Goal: Contribute content: Add original content to the website for others to see

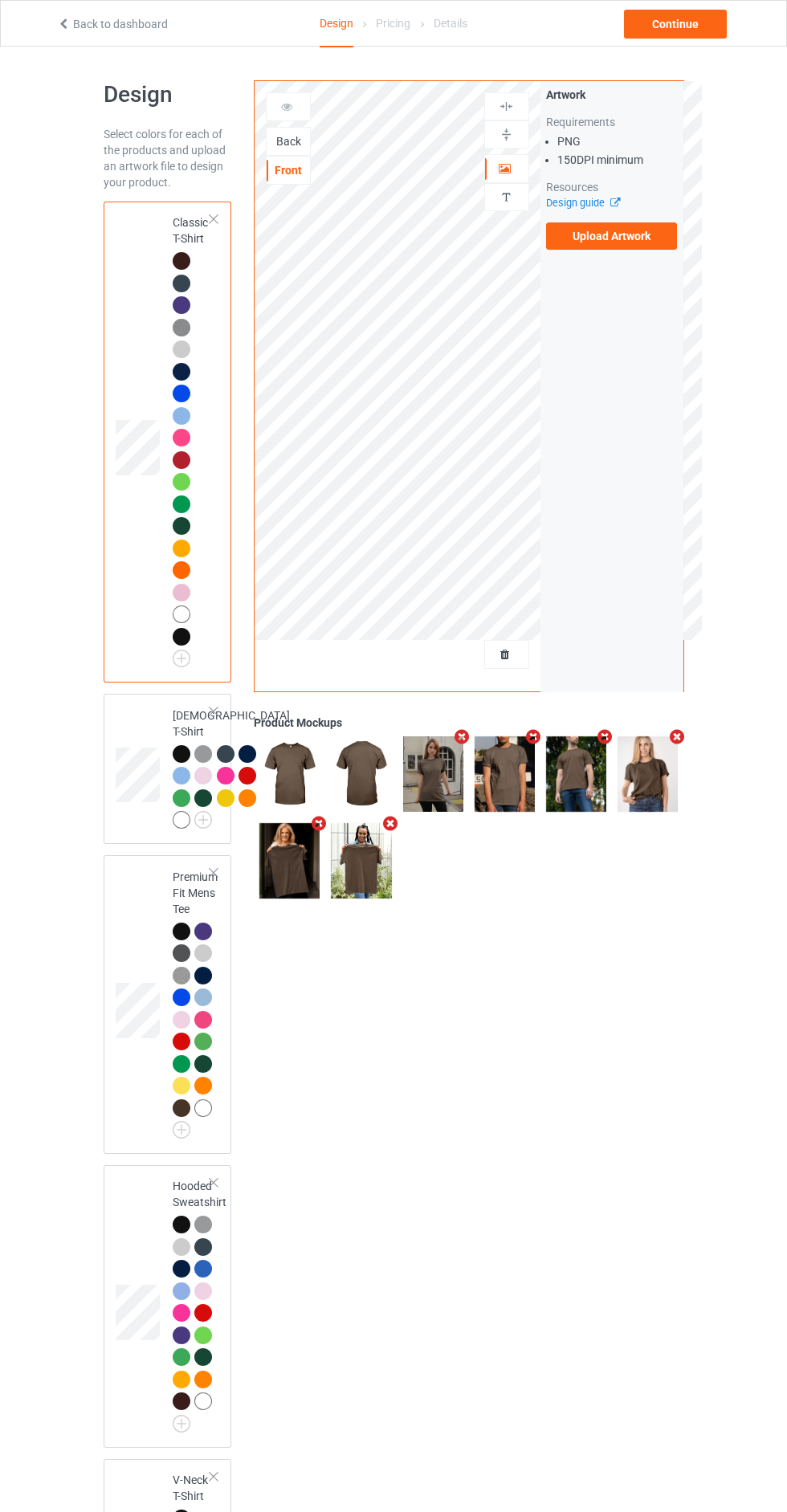
click at [615, 240] on label "Upload Artwork" at bounding box center [611, 236] width 131 height 27
click at [0, 0] on input "Upload Artwork" at bounding box center [0, 0] width 0 height 0
click at [523, 150] on div "Artwork Personalized text" at bounding box center [507, 155] width 45 height 124
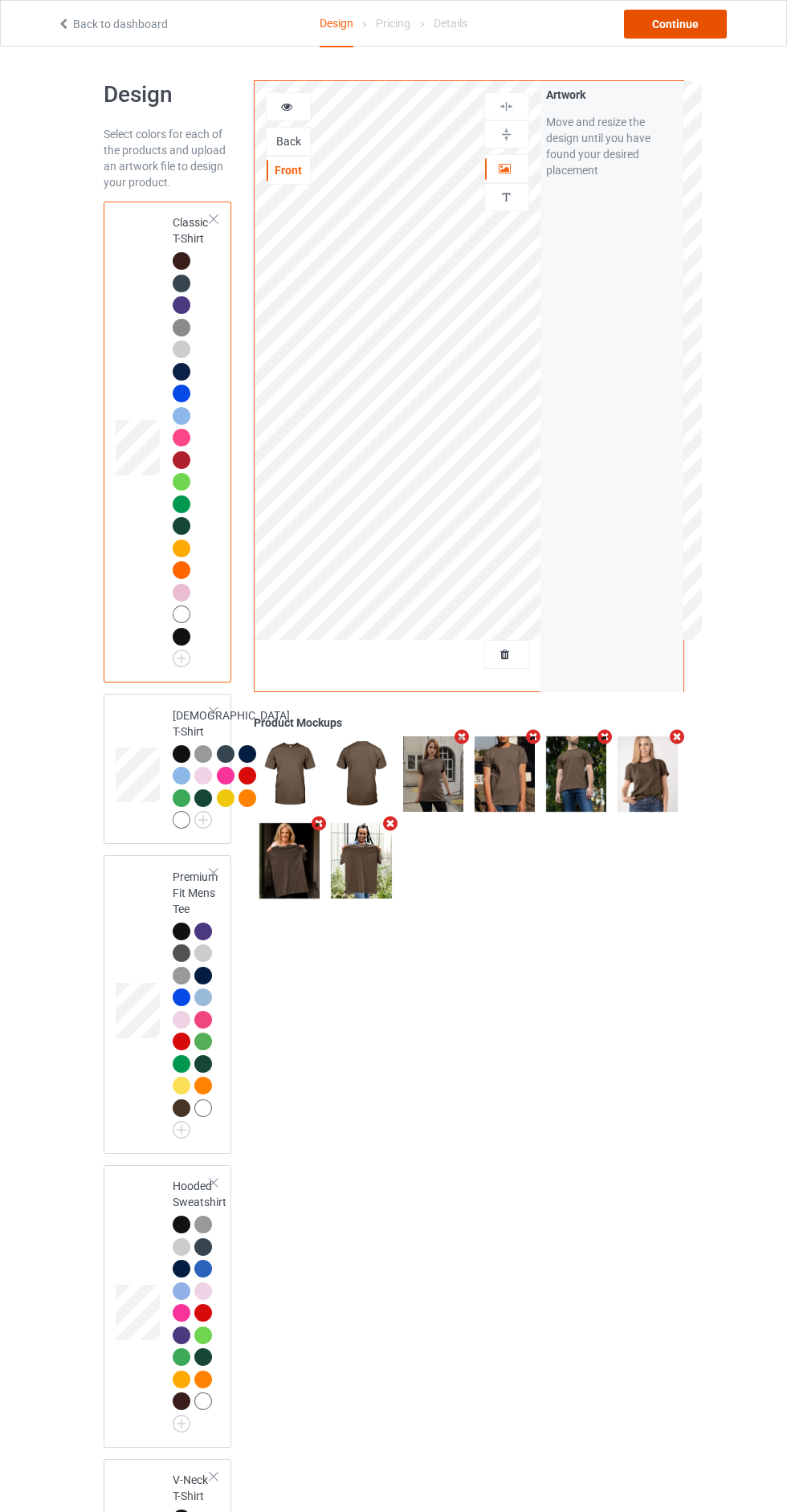
click at [707, 35] on div "Continue" at bounding box center [675, 24] width 102 height 29
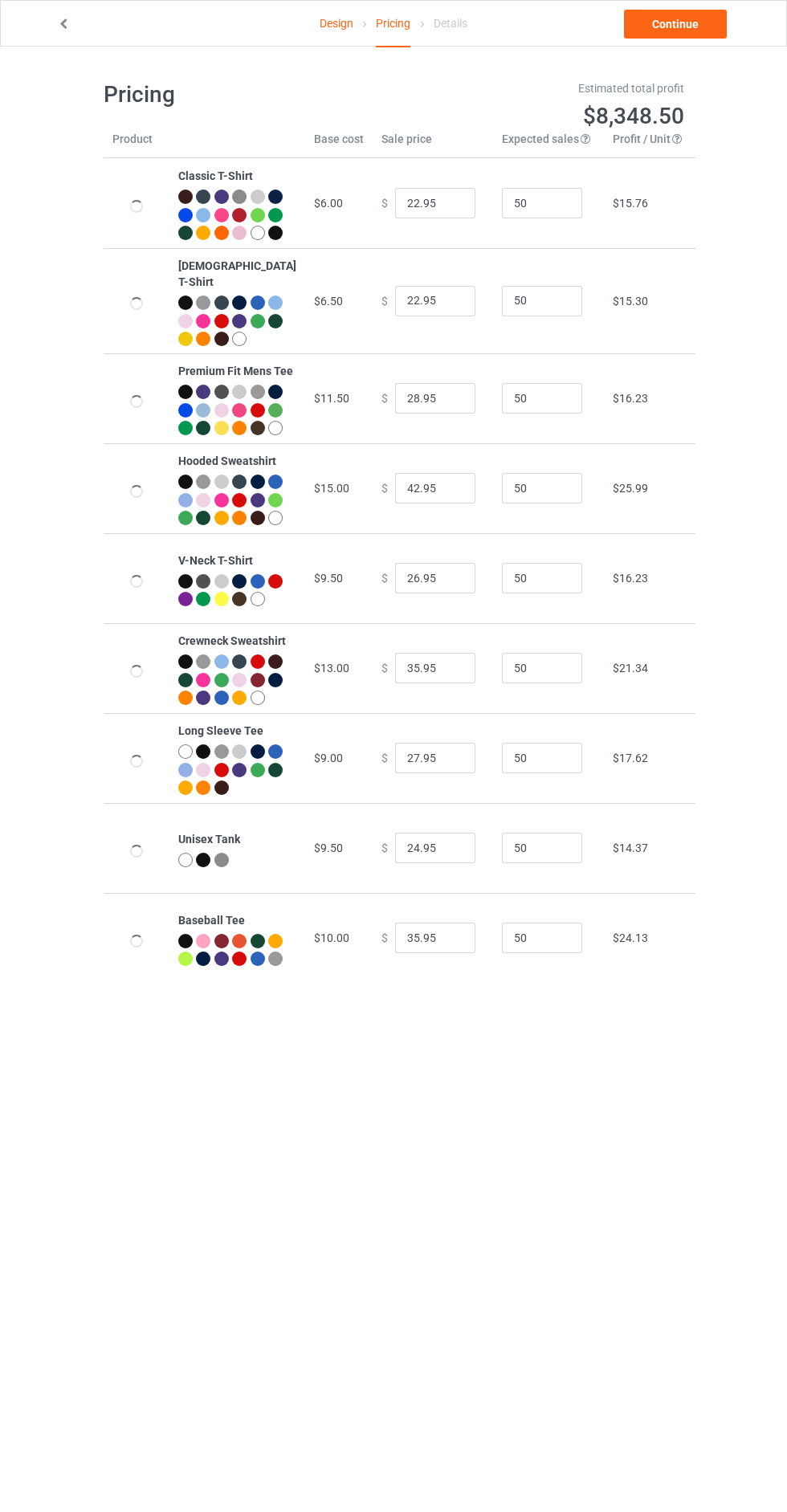
type input "26.95"
type input "32.95"
type input "46.95"
type input "30.95"
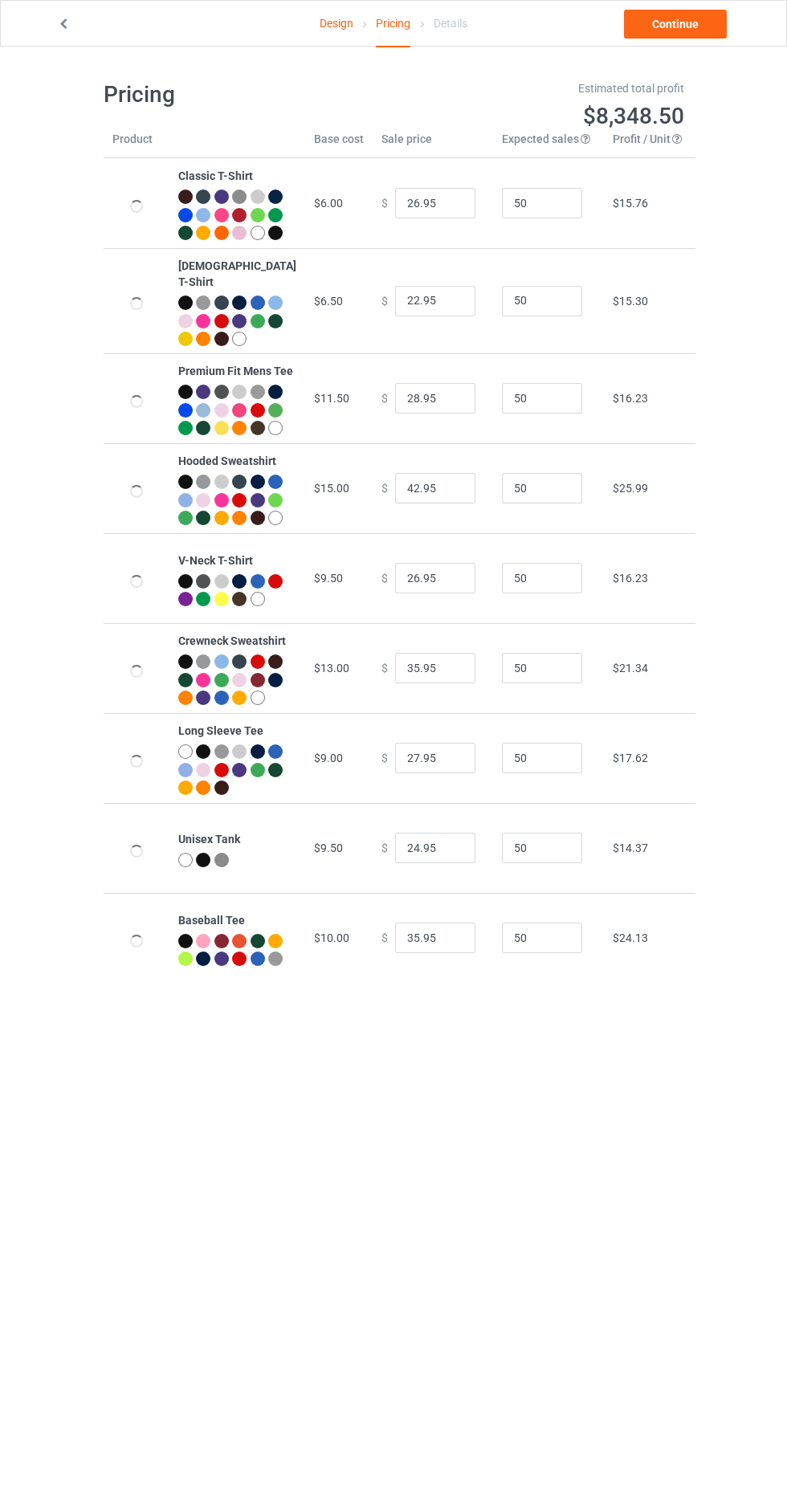
type input "39.95"
type input "31.95"
type input "28.95"
type input "39.95"
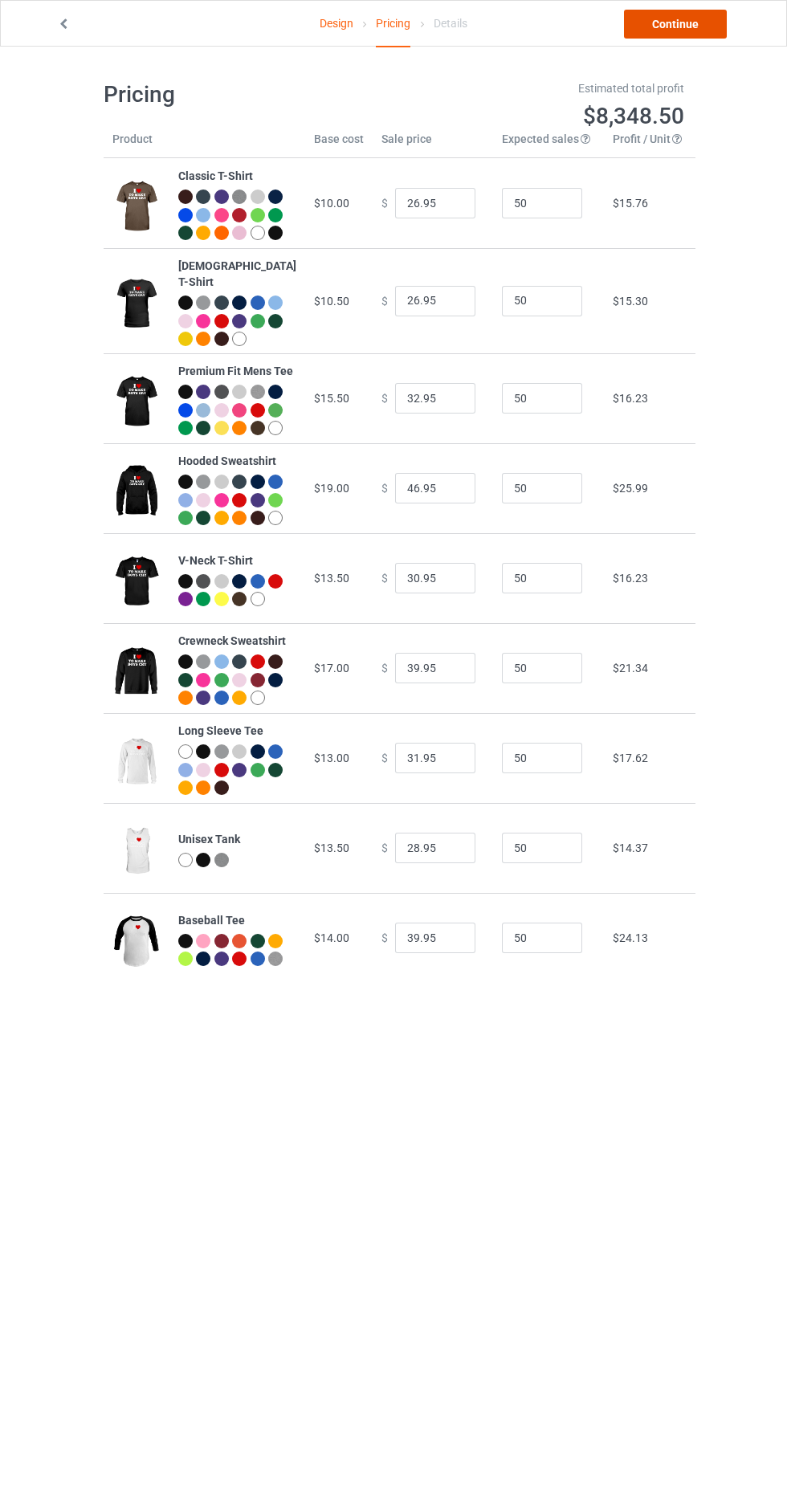
click at [678, 33] on link "Continue" at bounding box center [675, 24] width 102 height 29
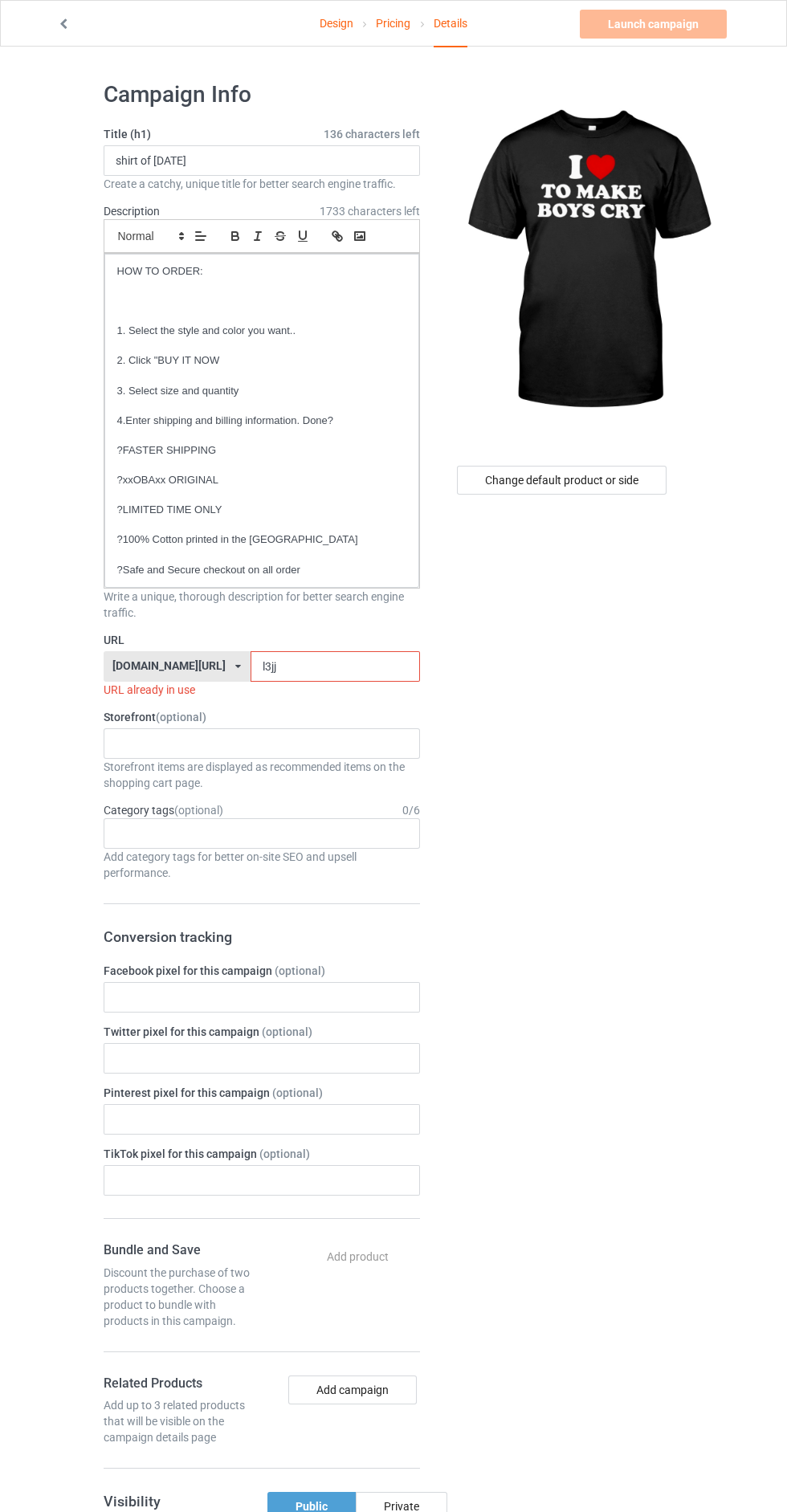
click at [331, 669] on input "l3jj" at bounding box center [335, 667] width 169 height 31
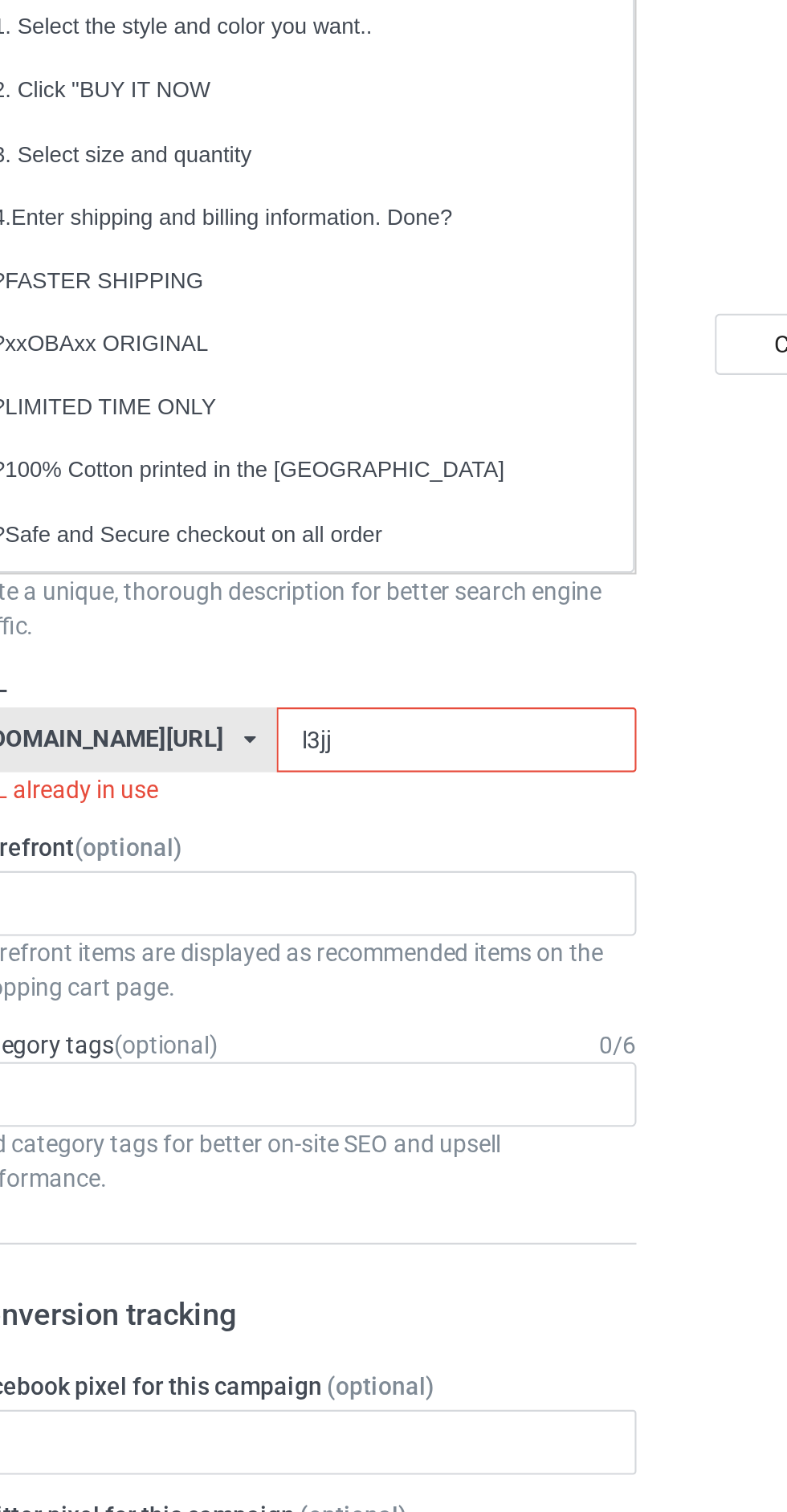
type input "l3jjj"
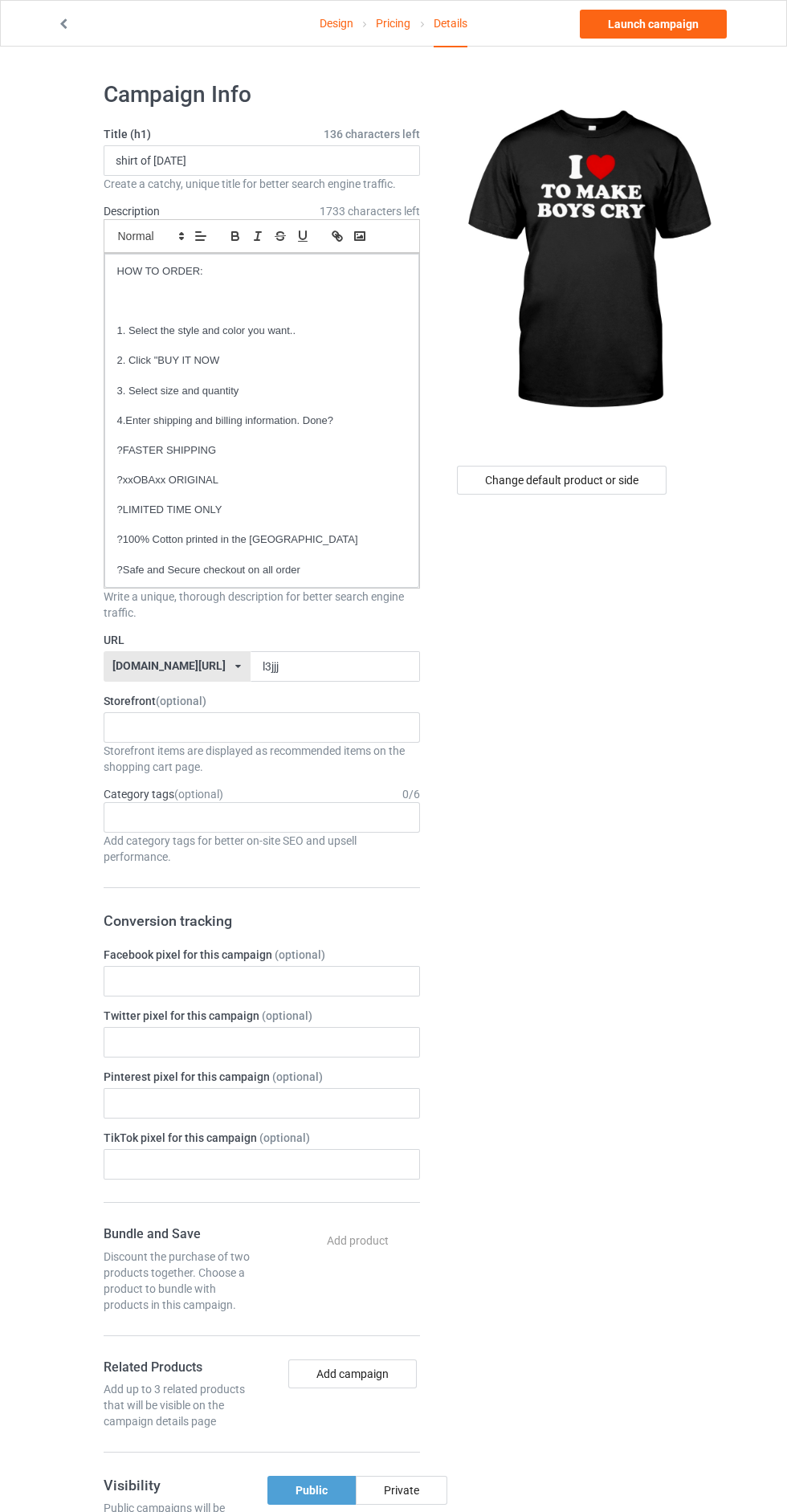
click at [348, 26] on link "Design" at bounding box center [336, 23] width 34 height 45
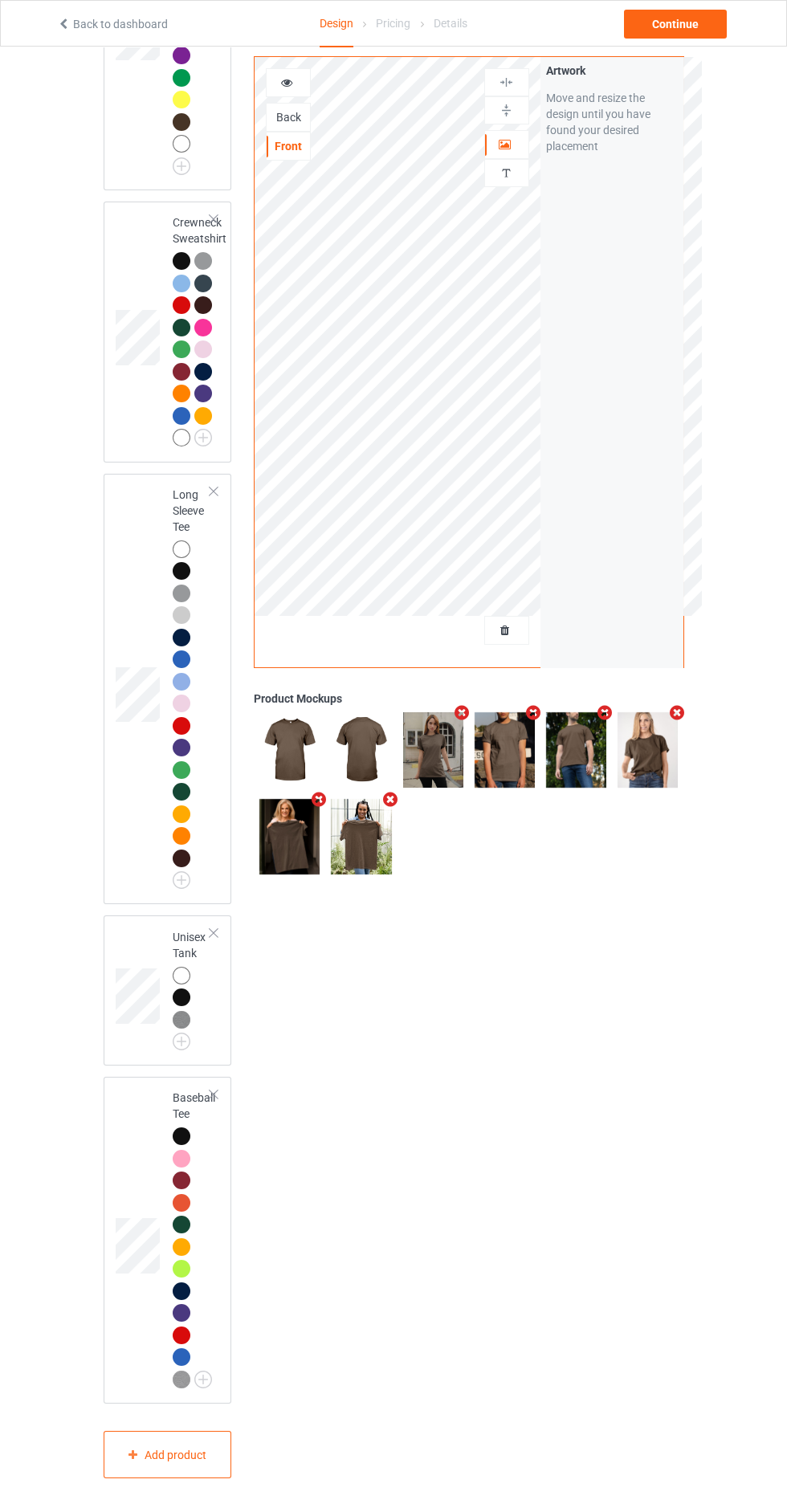
scroll to position [1764, 0]
click at [209, 1479] on div "Add product" at bounding box center [167, 1455] width 128 height 48
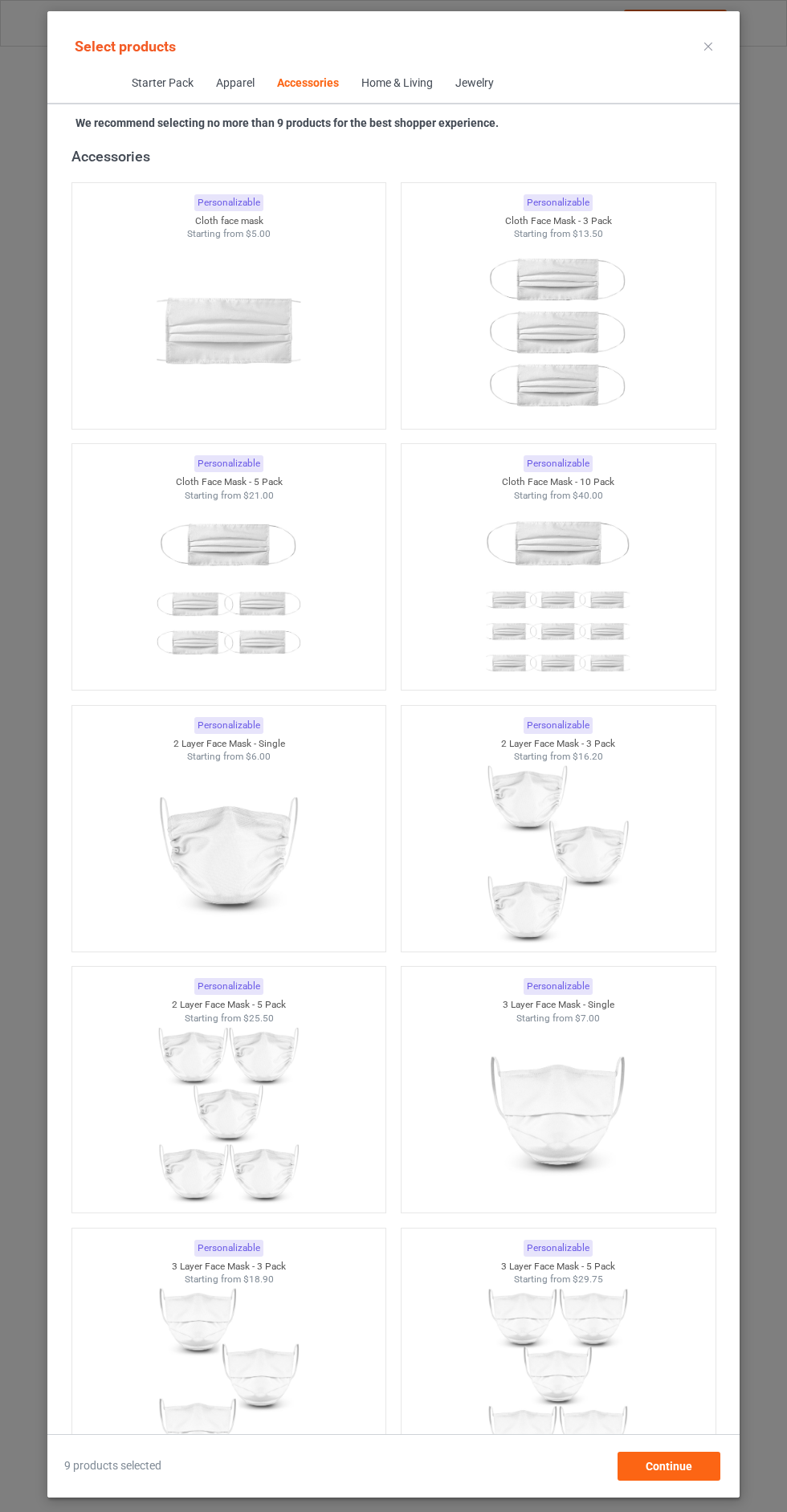
scroll to position [6700, 0]
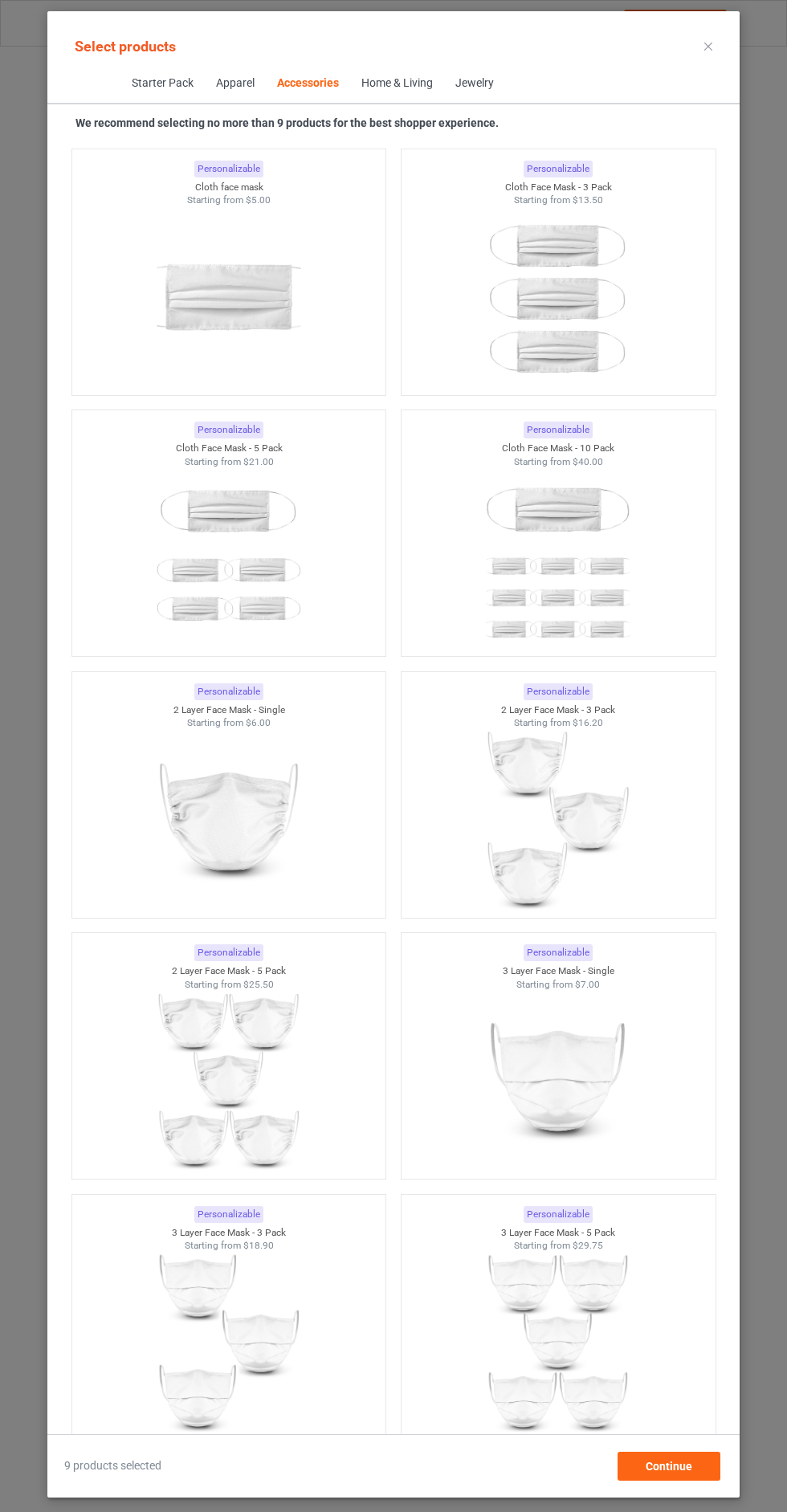
click at [708, 46] on icon at bounding box center [708, 47] width 8 height 8
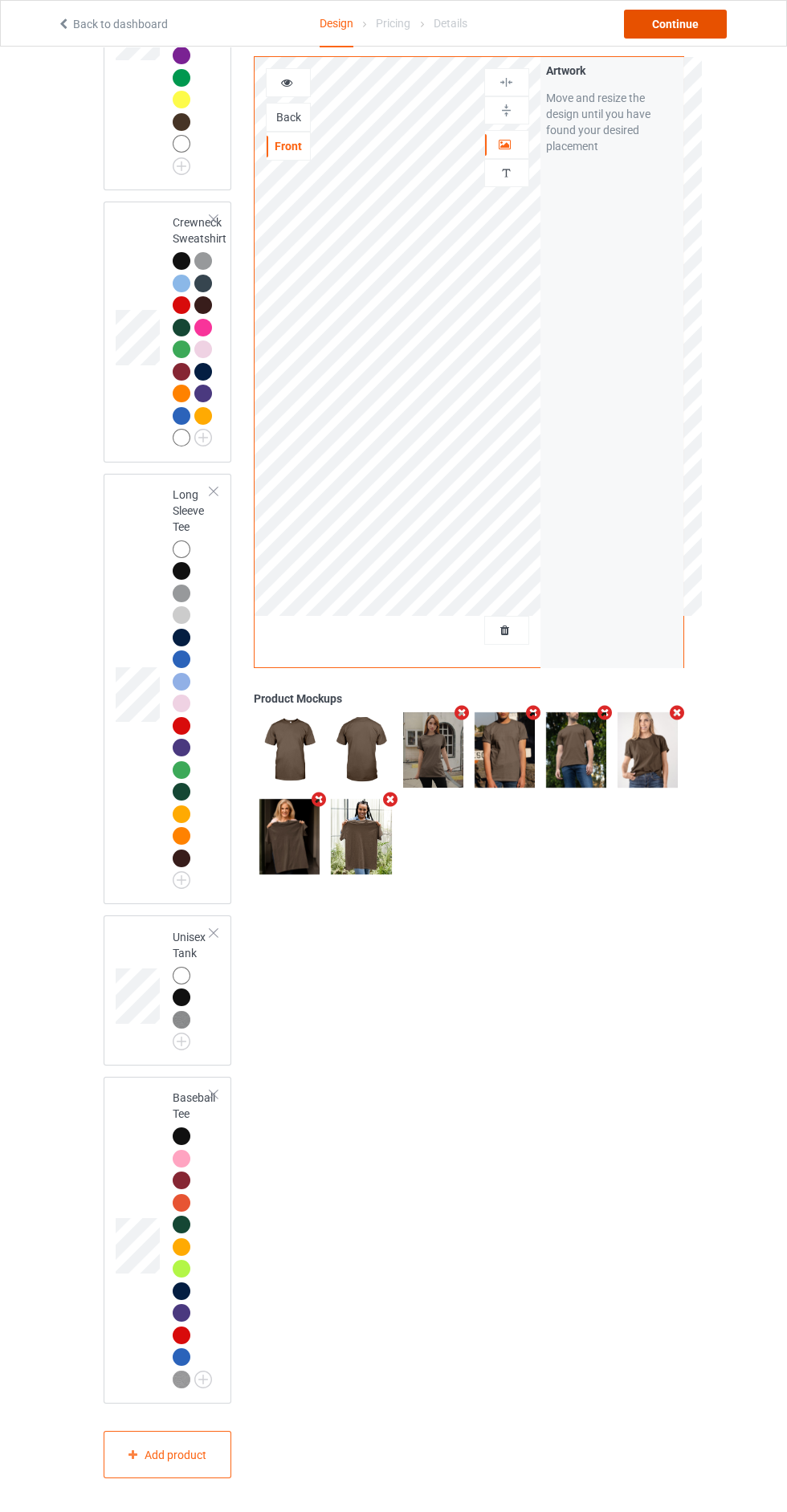
click at [704, 34] on div "Continue" at bounding box center [675, 24] width 102 height 29
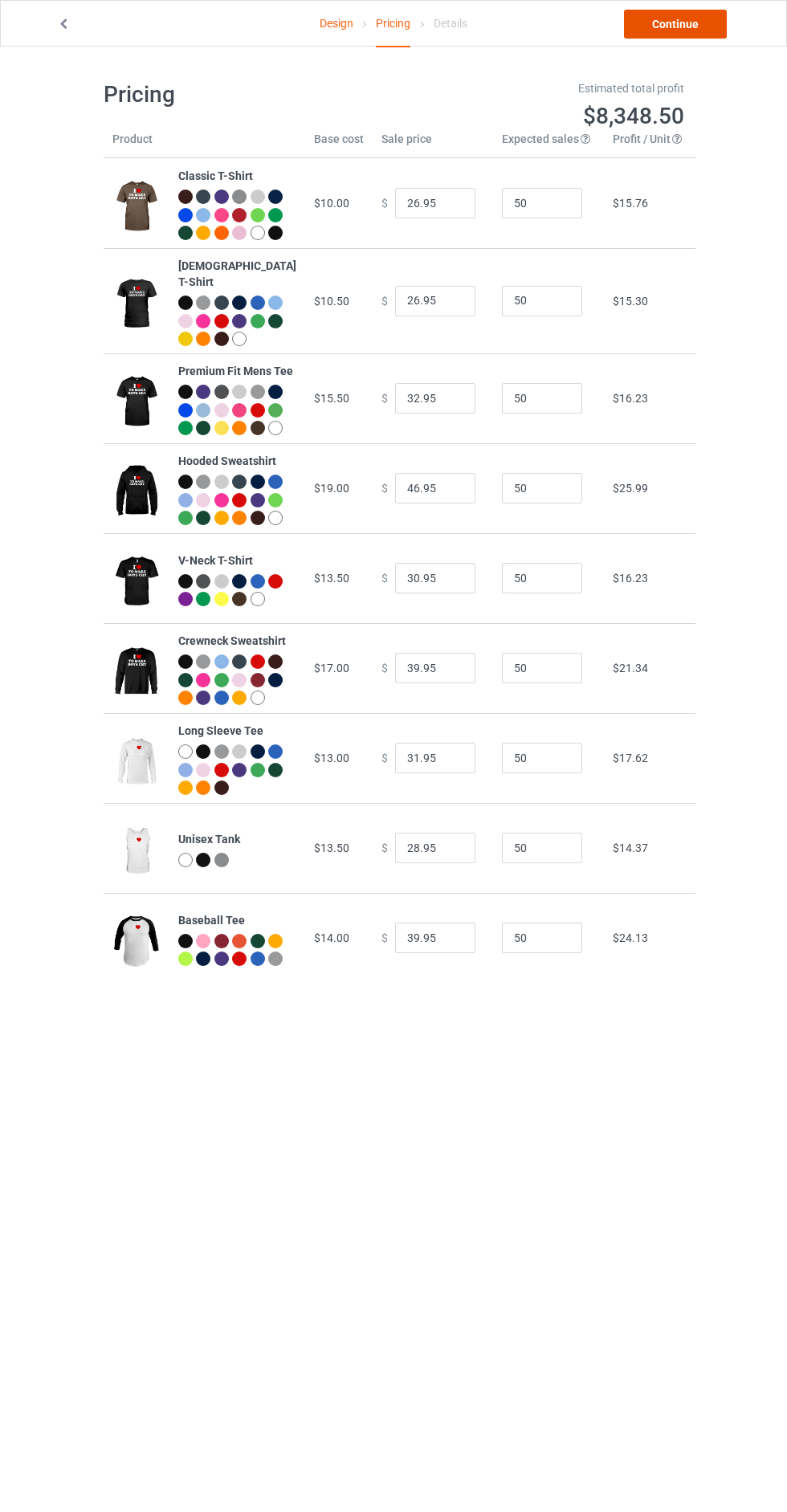
click at [692, 29] on link "Continue" at bounding box center [675, 24] width 102 height 29
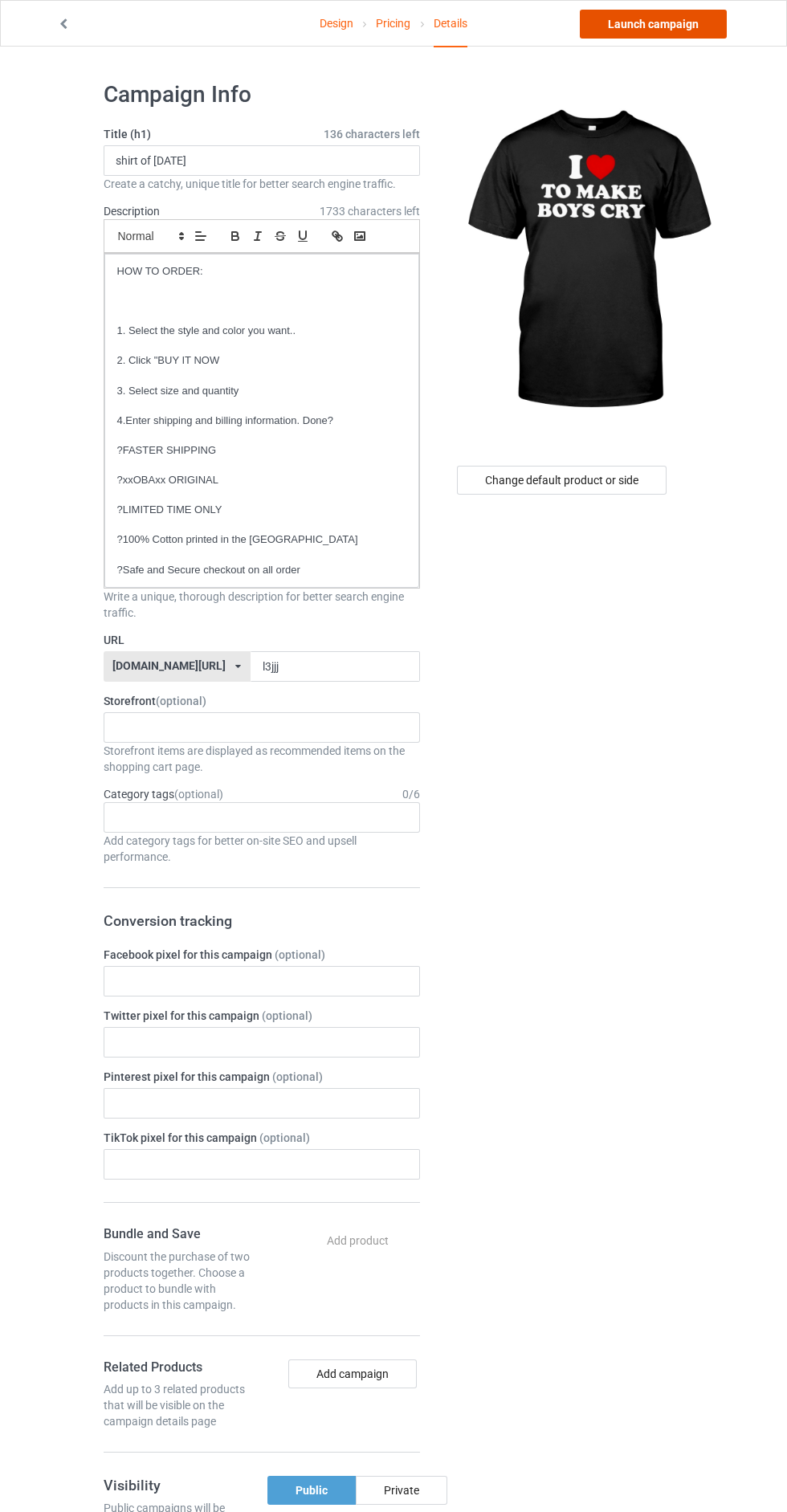
click at [693, 38] on link "Launch campaign" at bounding box center [653, 24] width 147 height 29
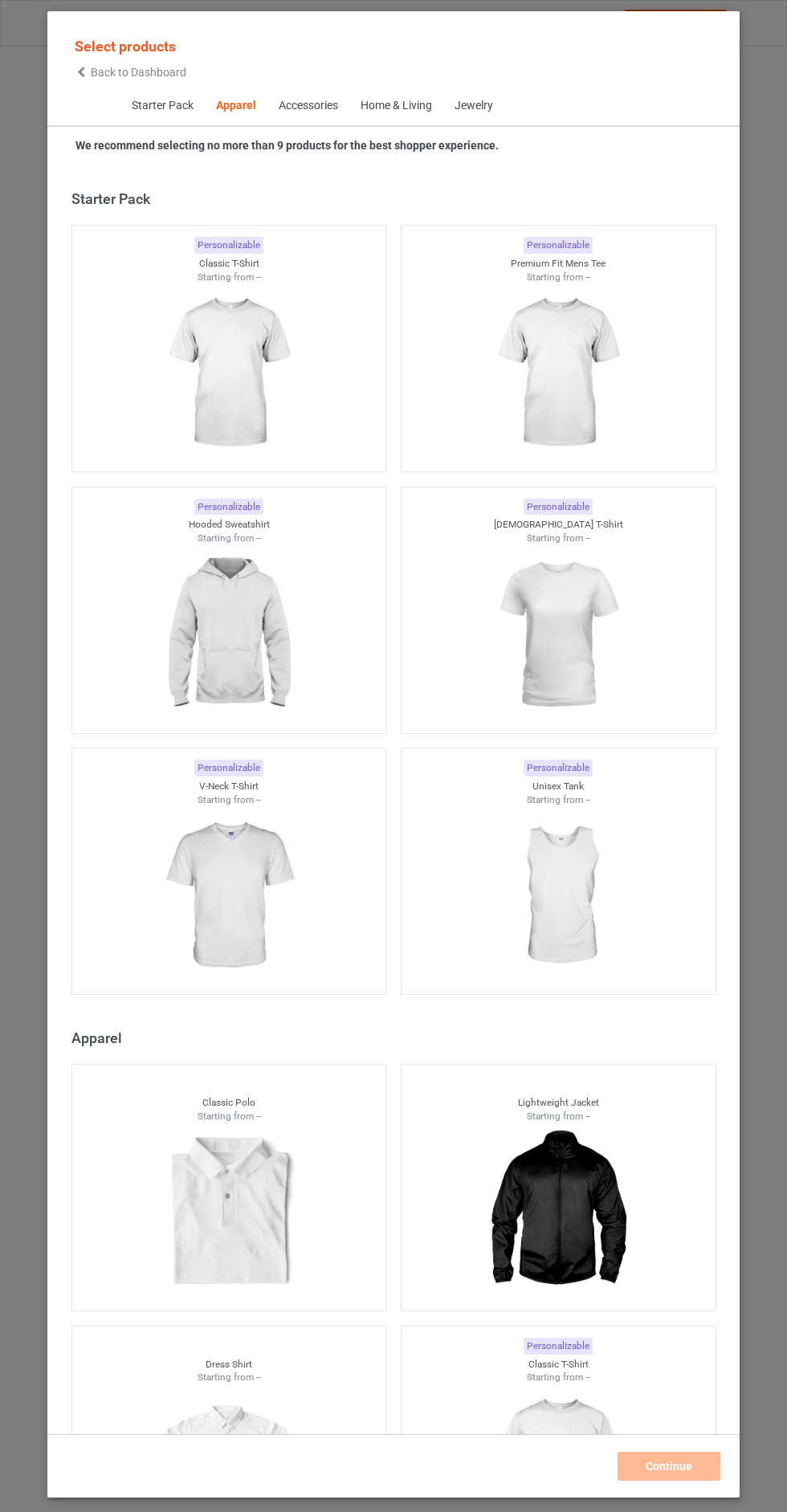
click at [148, 70] on span "Back to Dashboard" at bounding box center [139, 73] width 96 height 13
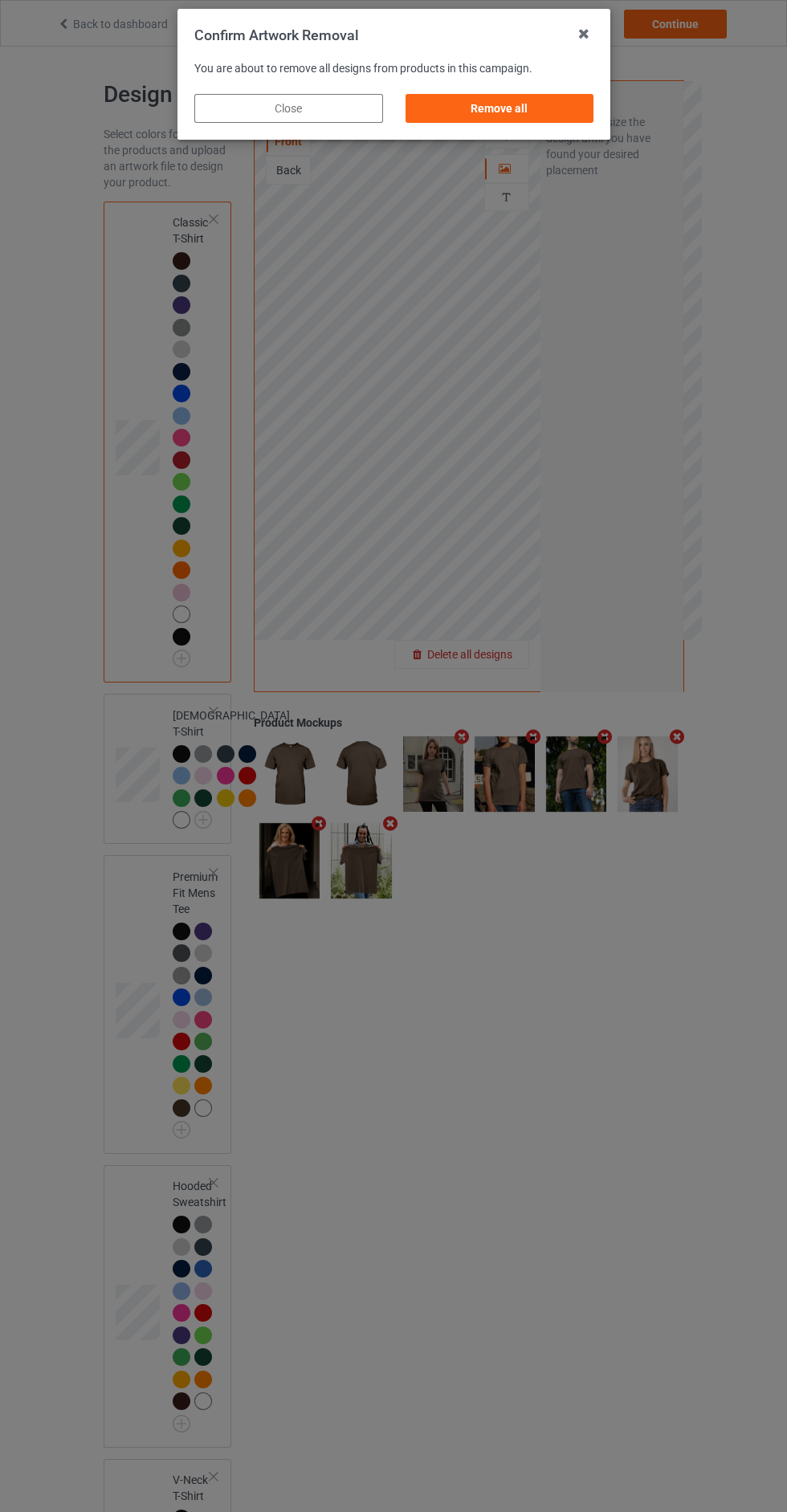
click at [545, 113] on div "Remove all" at bounding box center [499, 109] width 189 height 29
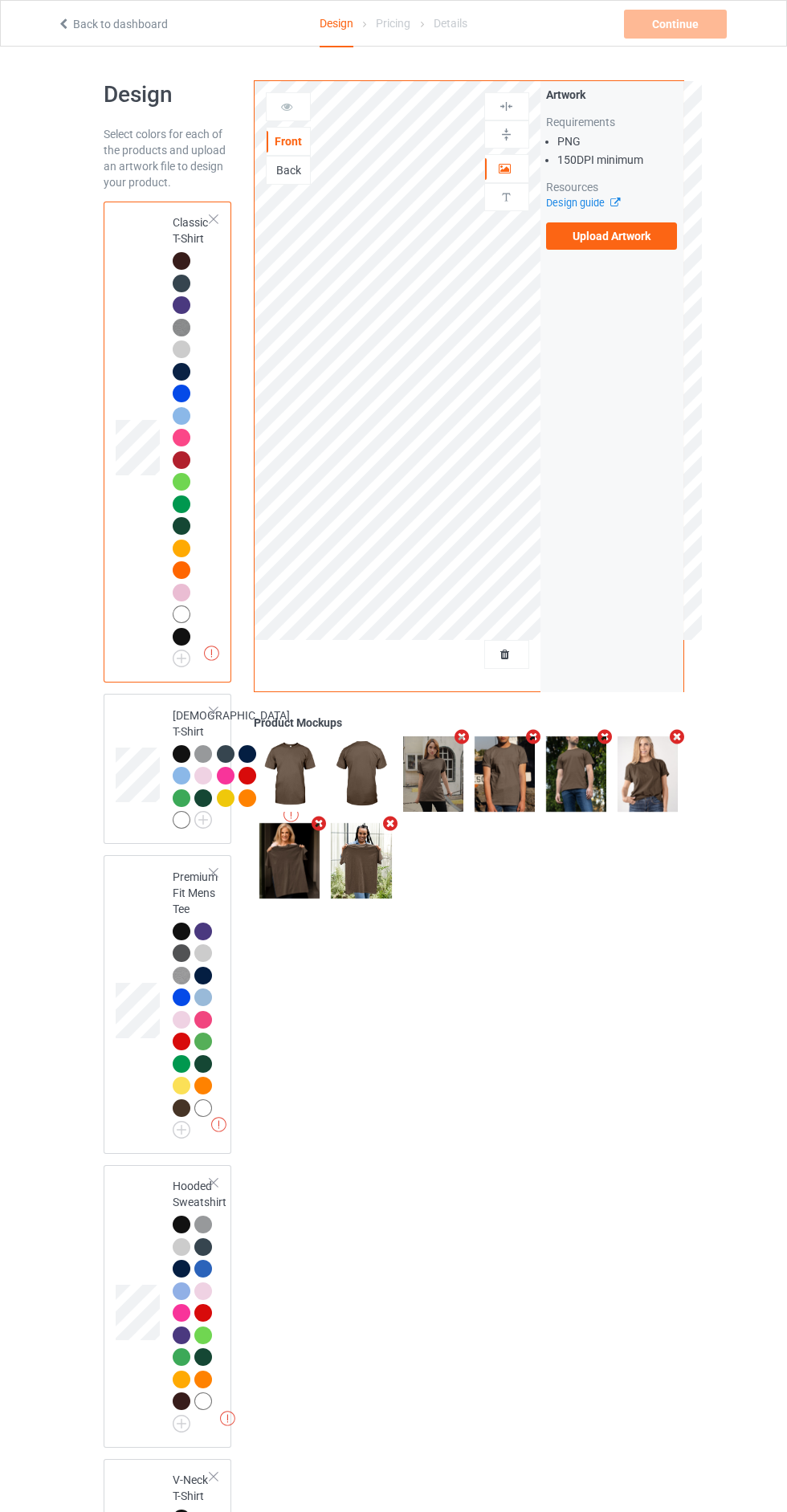
click at [620, 242] on label "Upload Artwork" at bounding box center [611, 236] width 131 height 27
click at [0, 0] on input "Upload Artwork" at bounding box center [0, 0] width 0 height 0
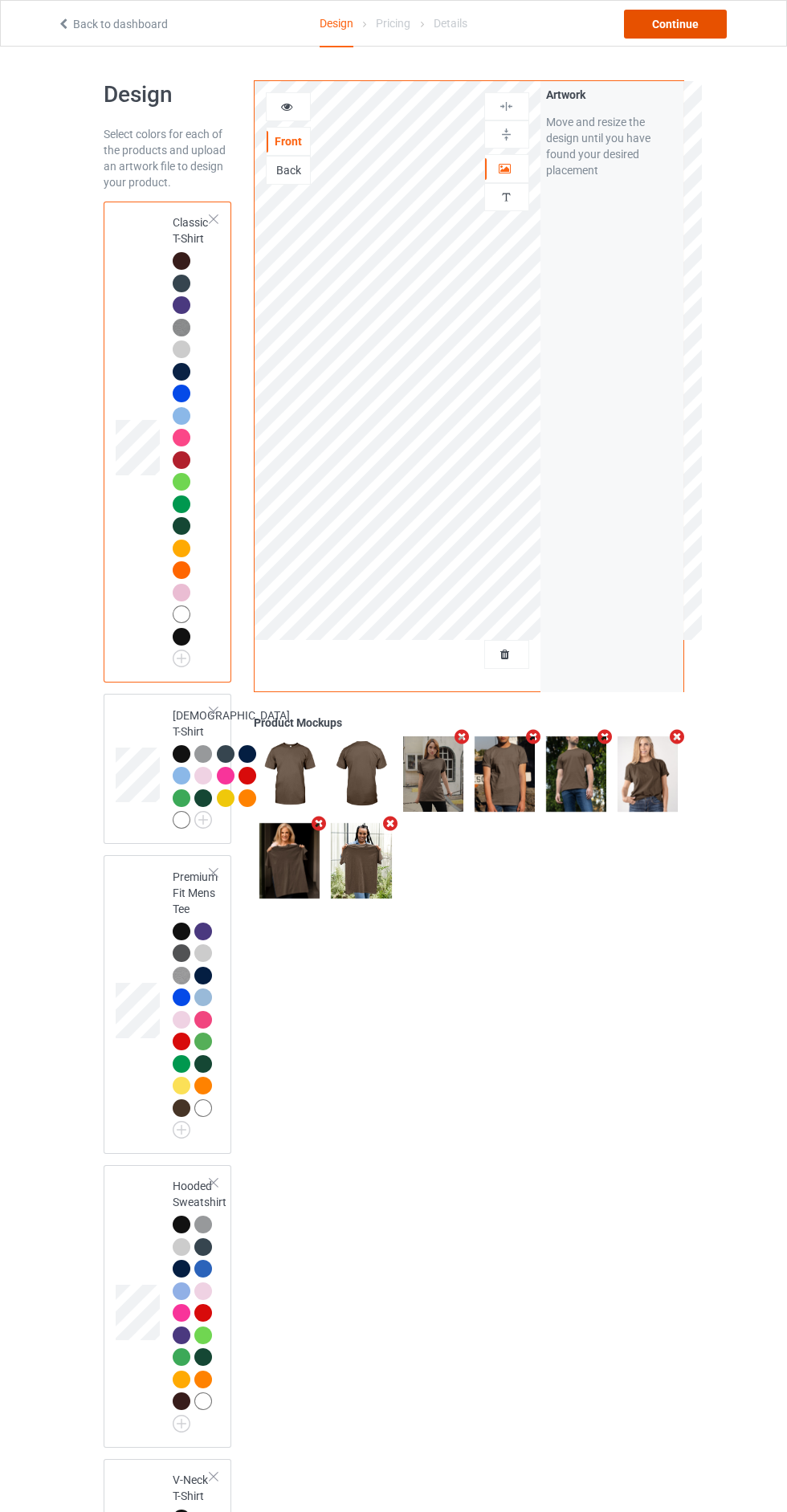
click at [643, 35] on div "Continue" at bounding box center [675, 24] width 102 height 29
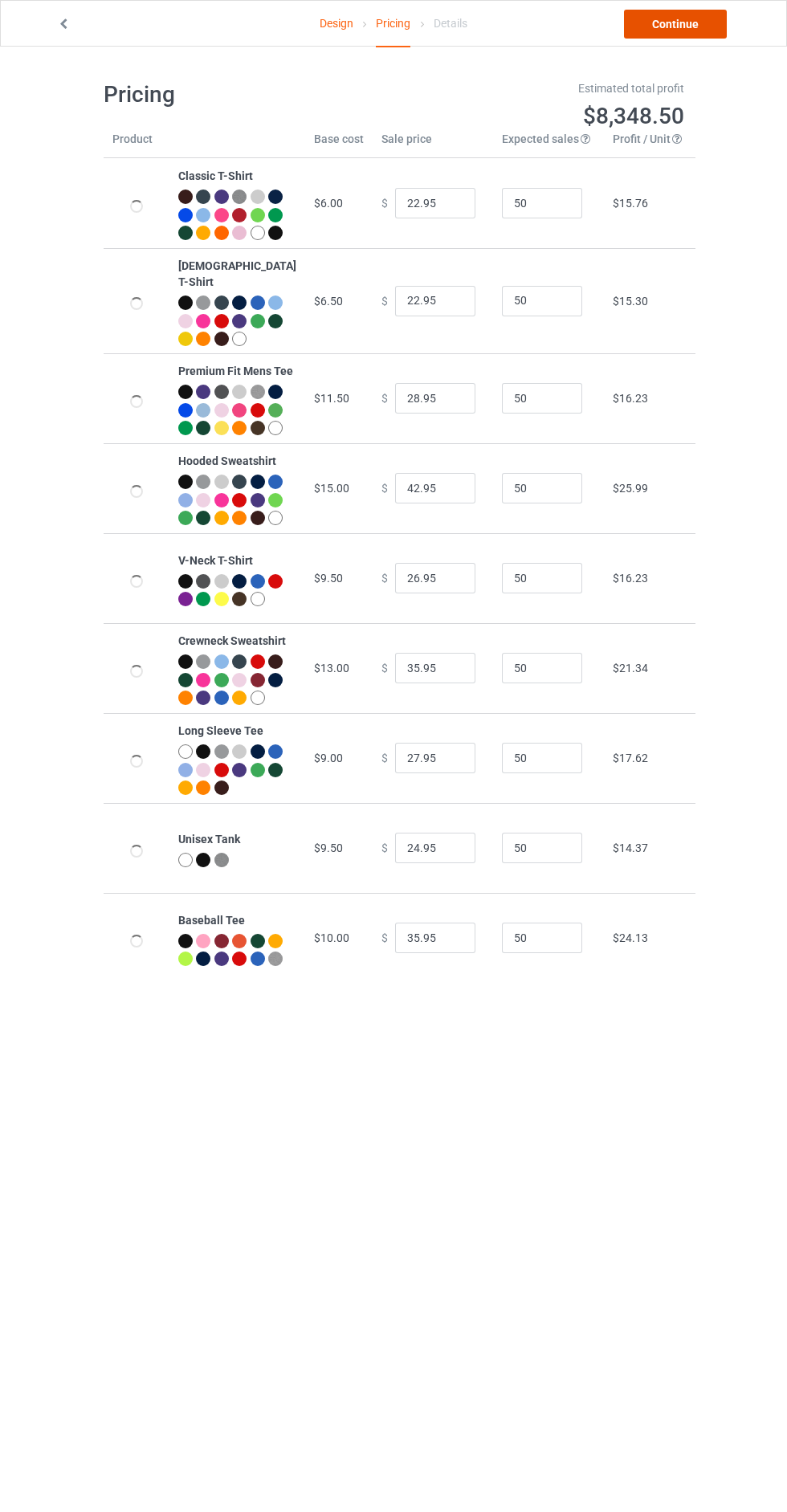
click at [680, 32] on link "Continue" at bounding box center [675, 24] width 102 height 29
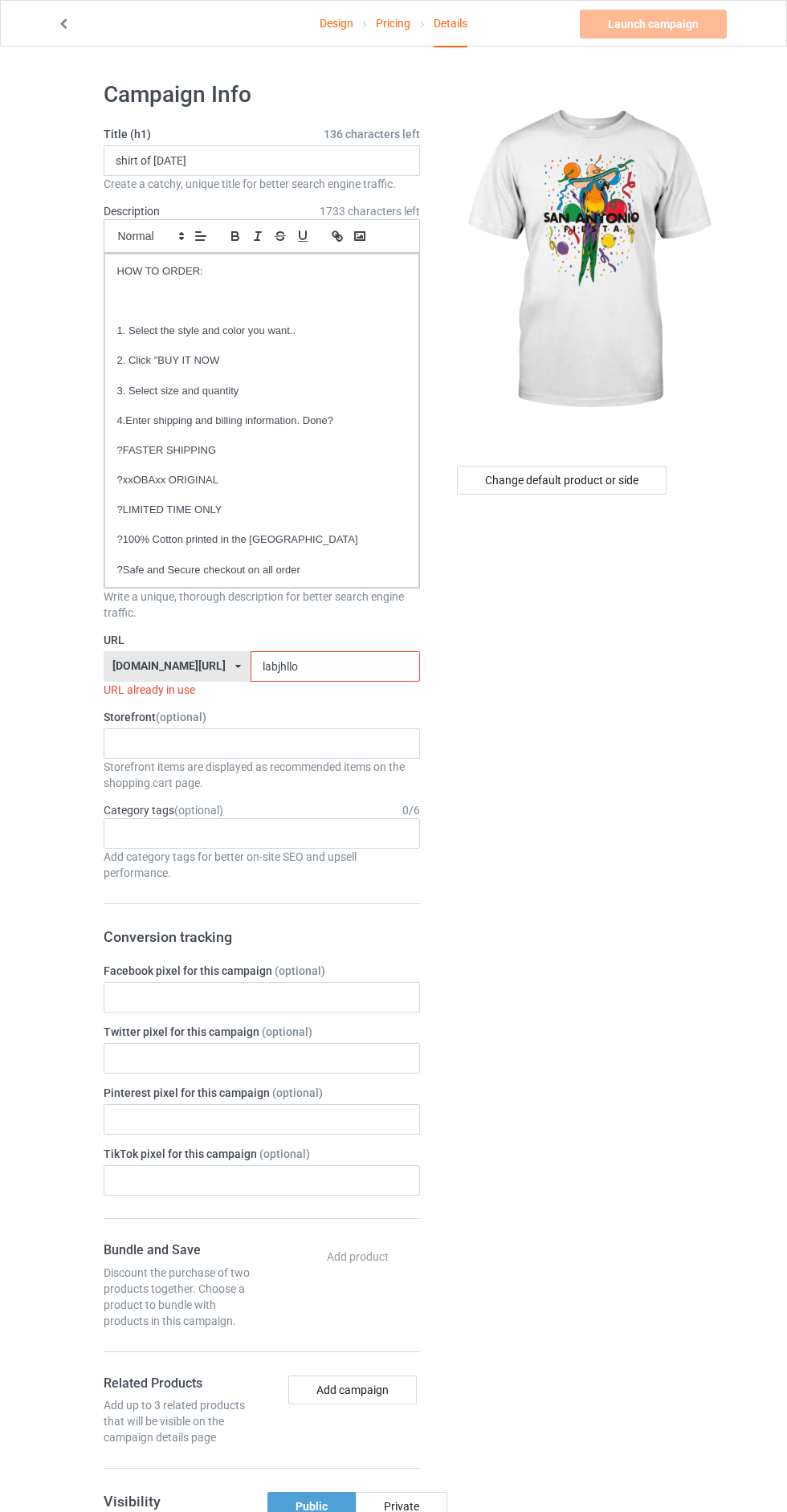
click at [303, 715] on label "Storefront (optional)" at bounding box center [261, 717] width 316 height 16
click at [334, 667] on input "labjhllo" at bounding box center [335, 667] width 169 height 31
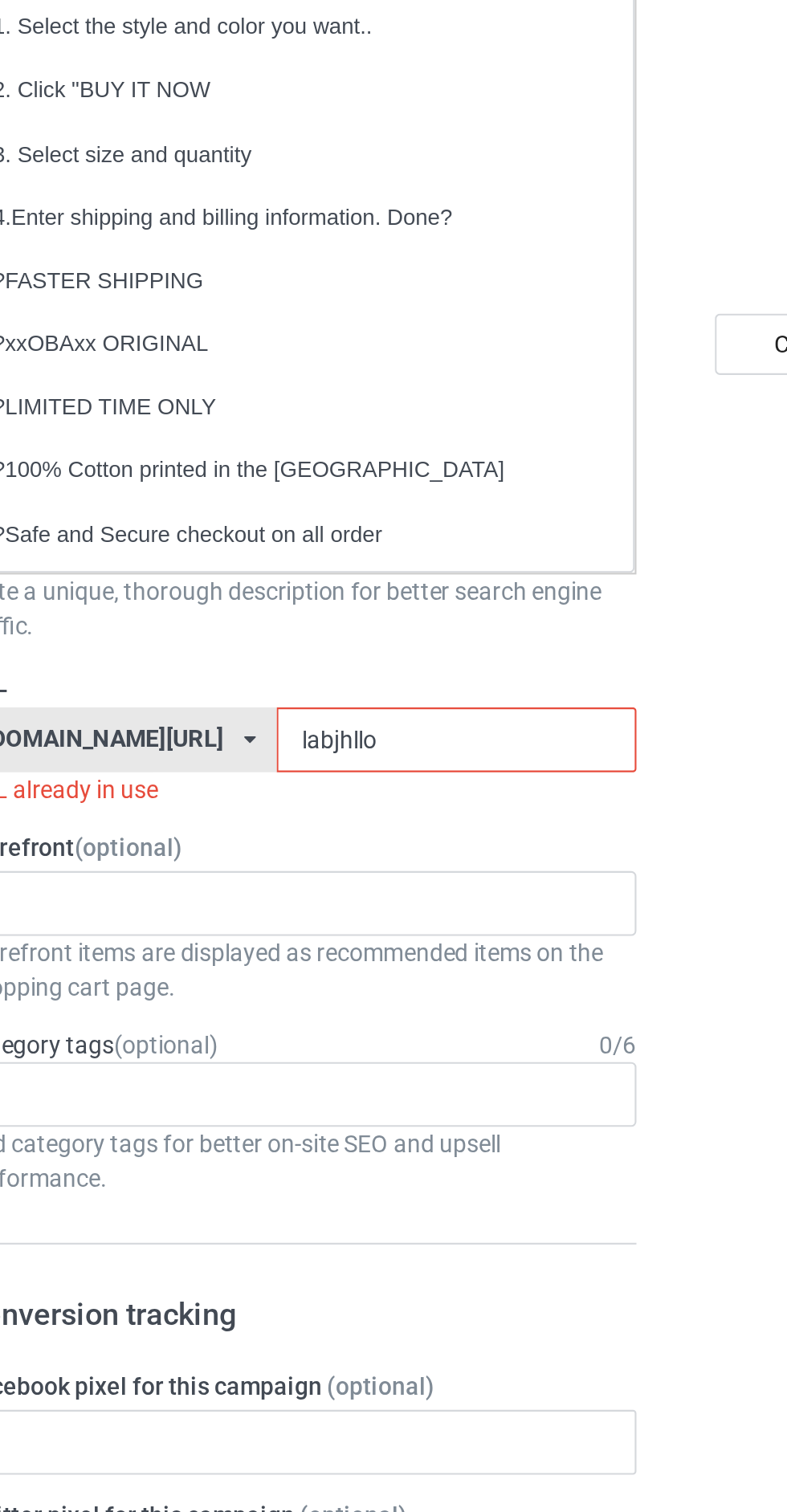
type input "labjhllog"
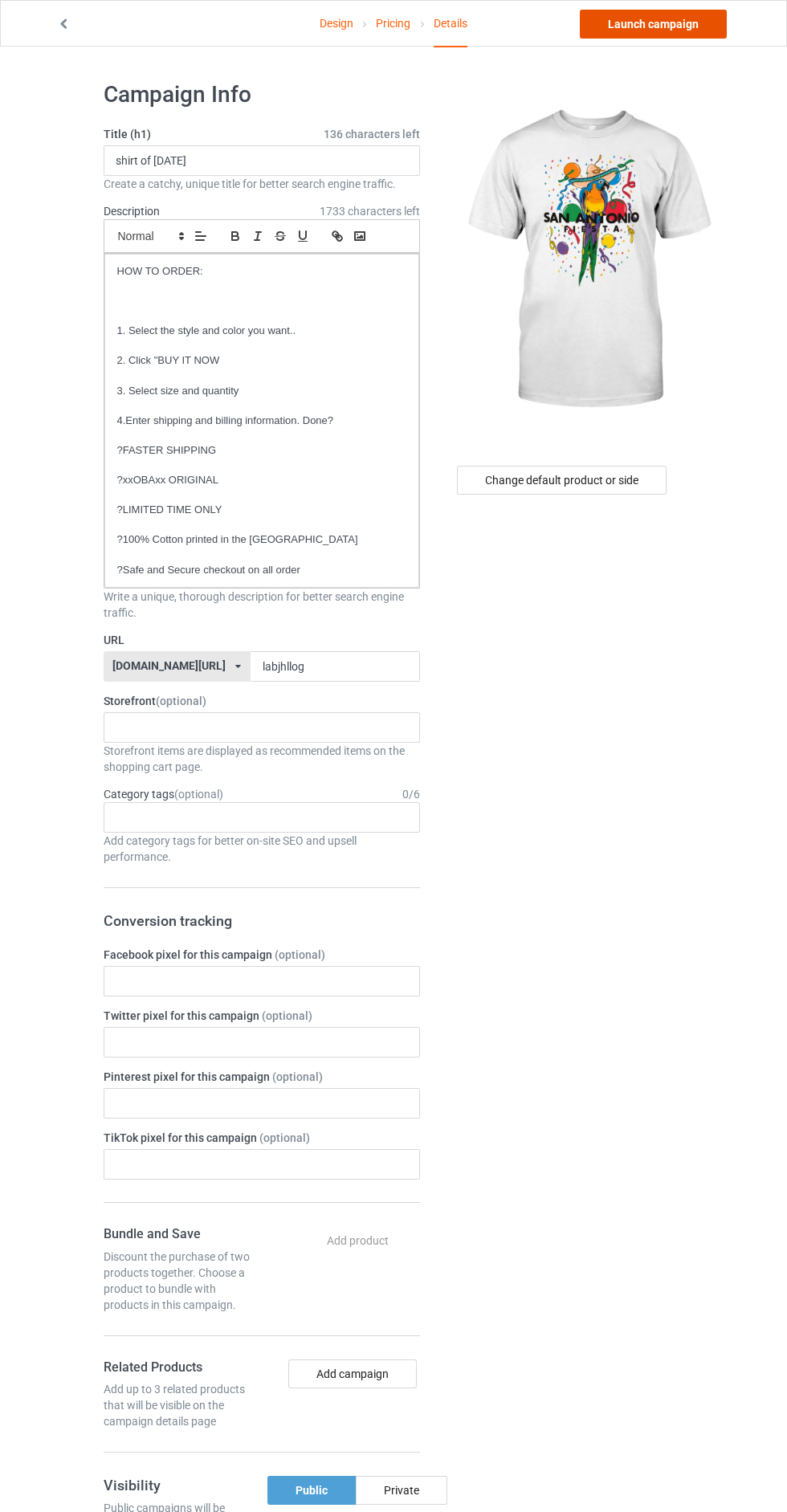
click at [663, 31] on link "Launch campaign" at bounding box center [653, 24] width 147 height 29
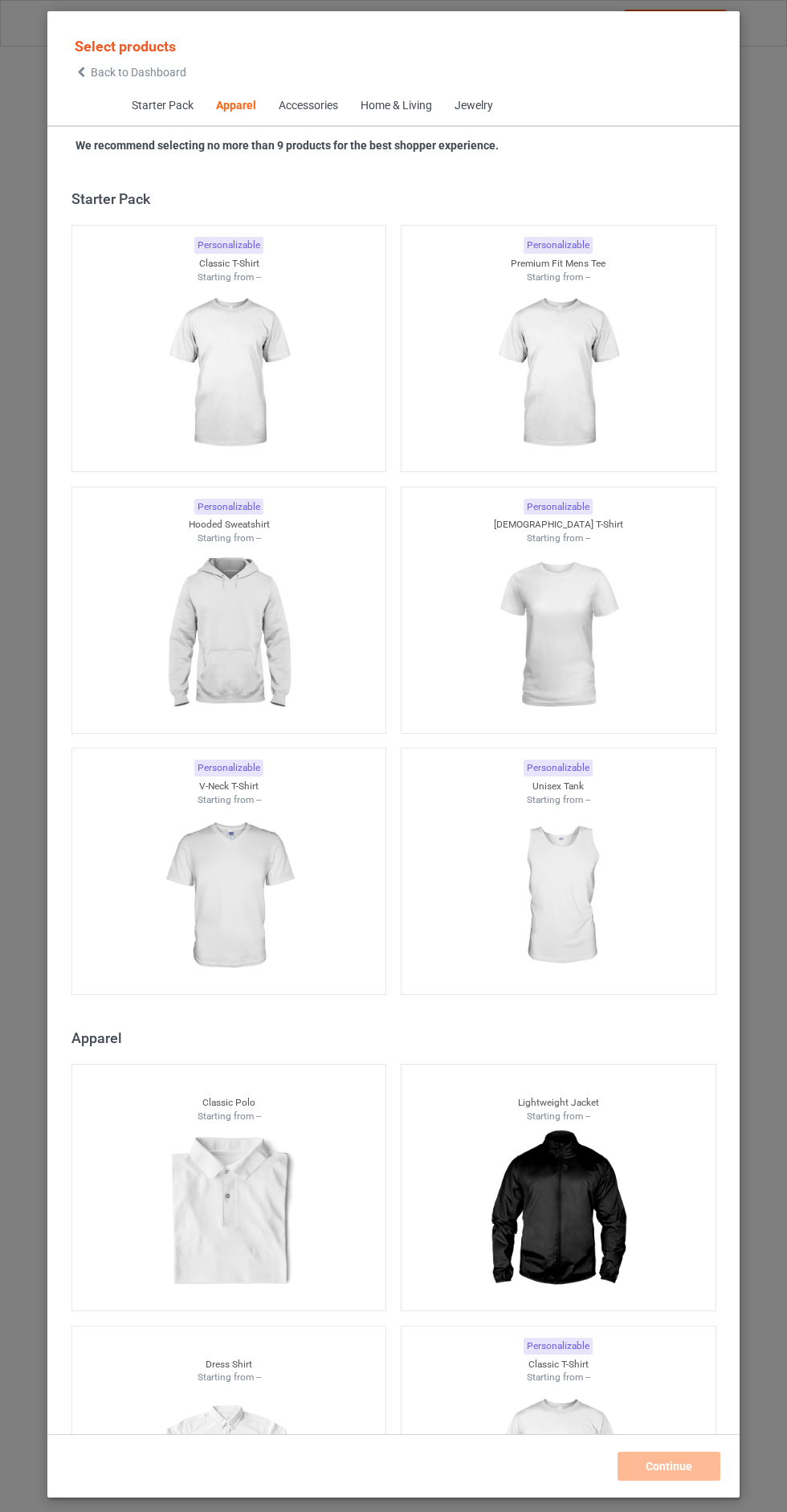
scroll to position [860, 0]
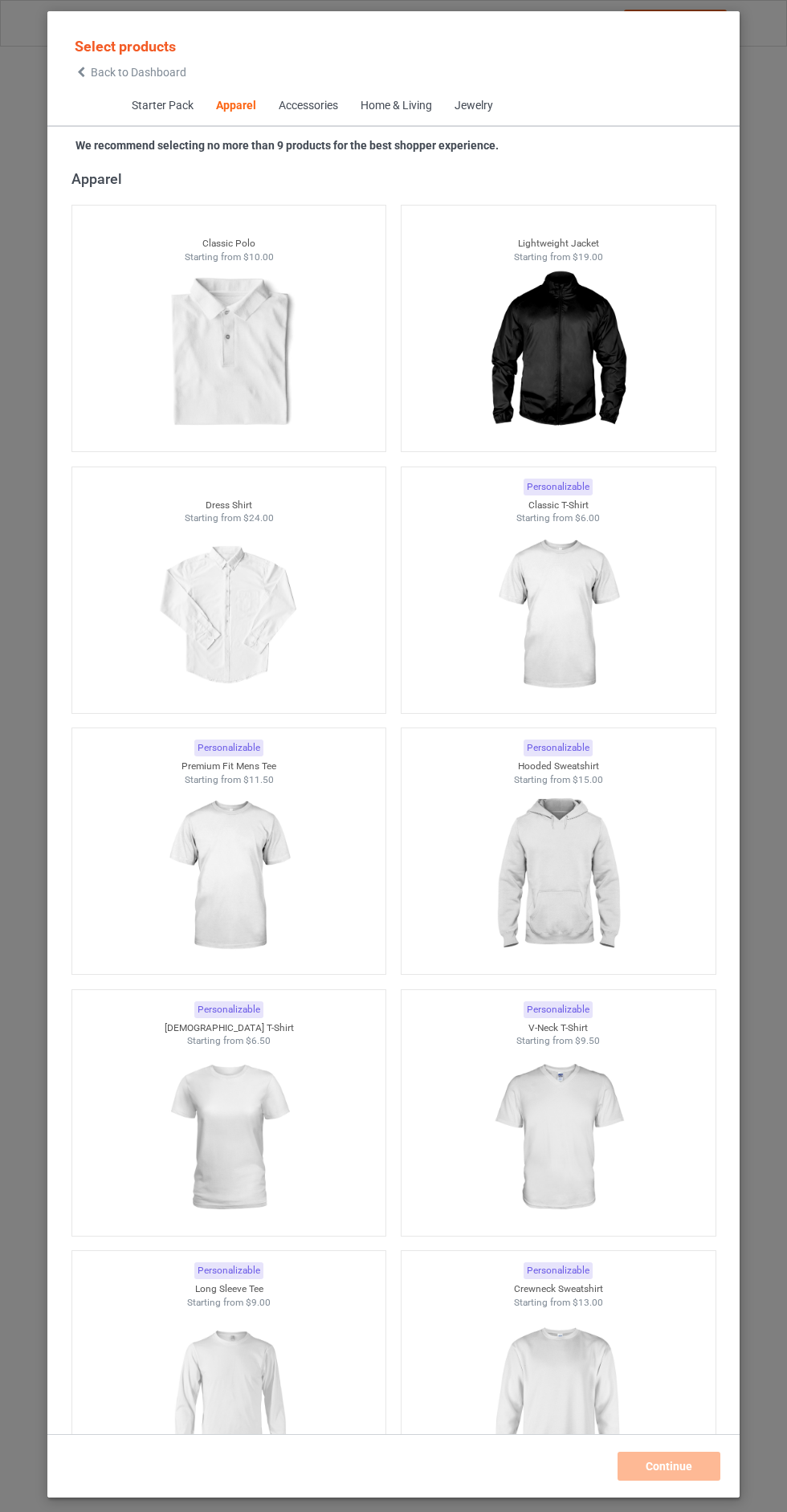
click at [178, 73] on span "Back to Dashboard" at bounding box center [139, 73] width 96 height 13
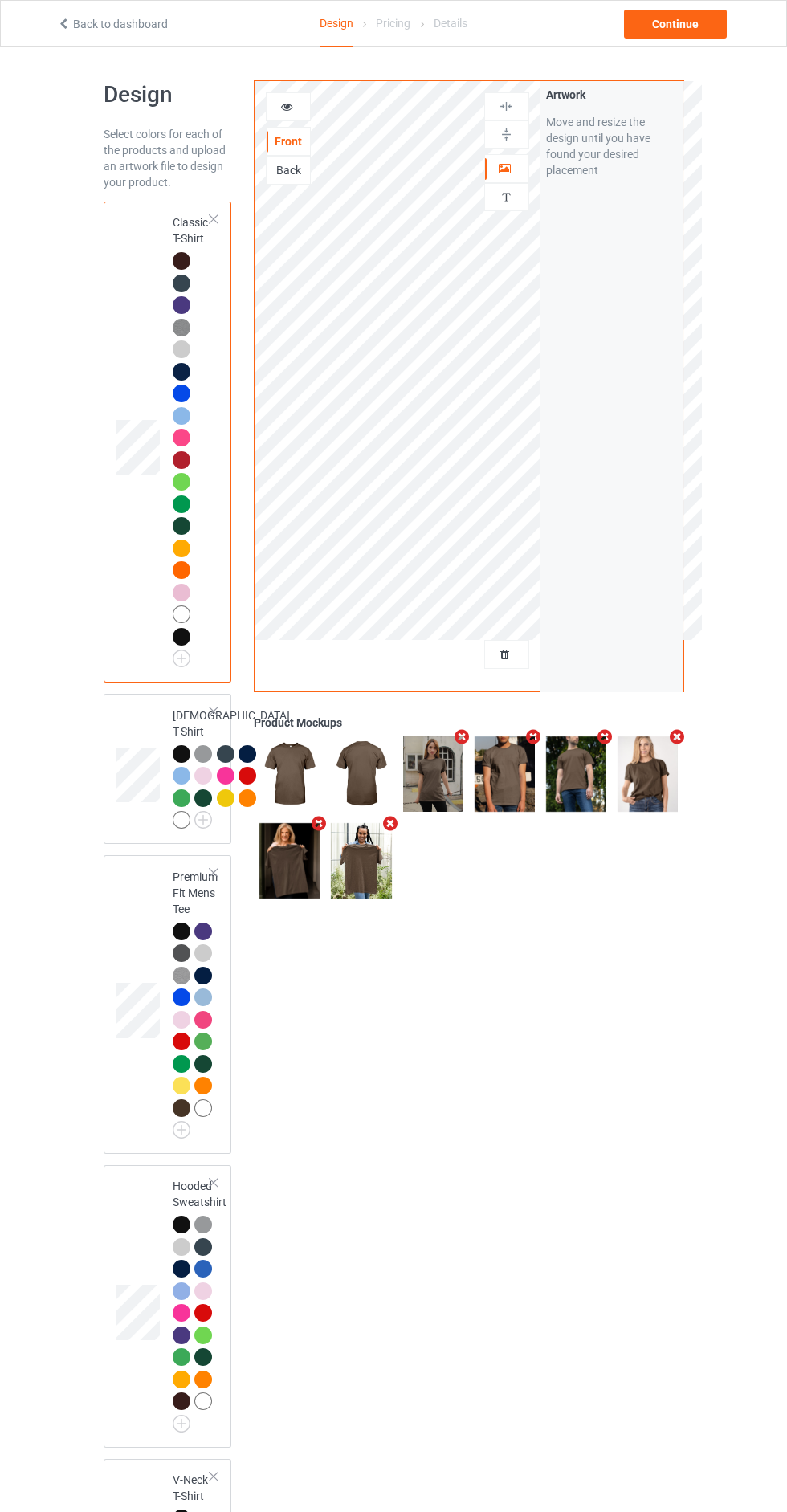
click at [552, 678] on div "Artwork Move and resize the design until you have found your desired placement" at bounding box center [611, 386] width 143 height 610
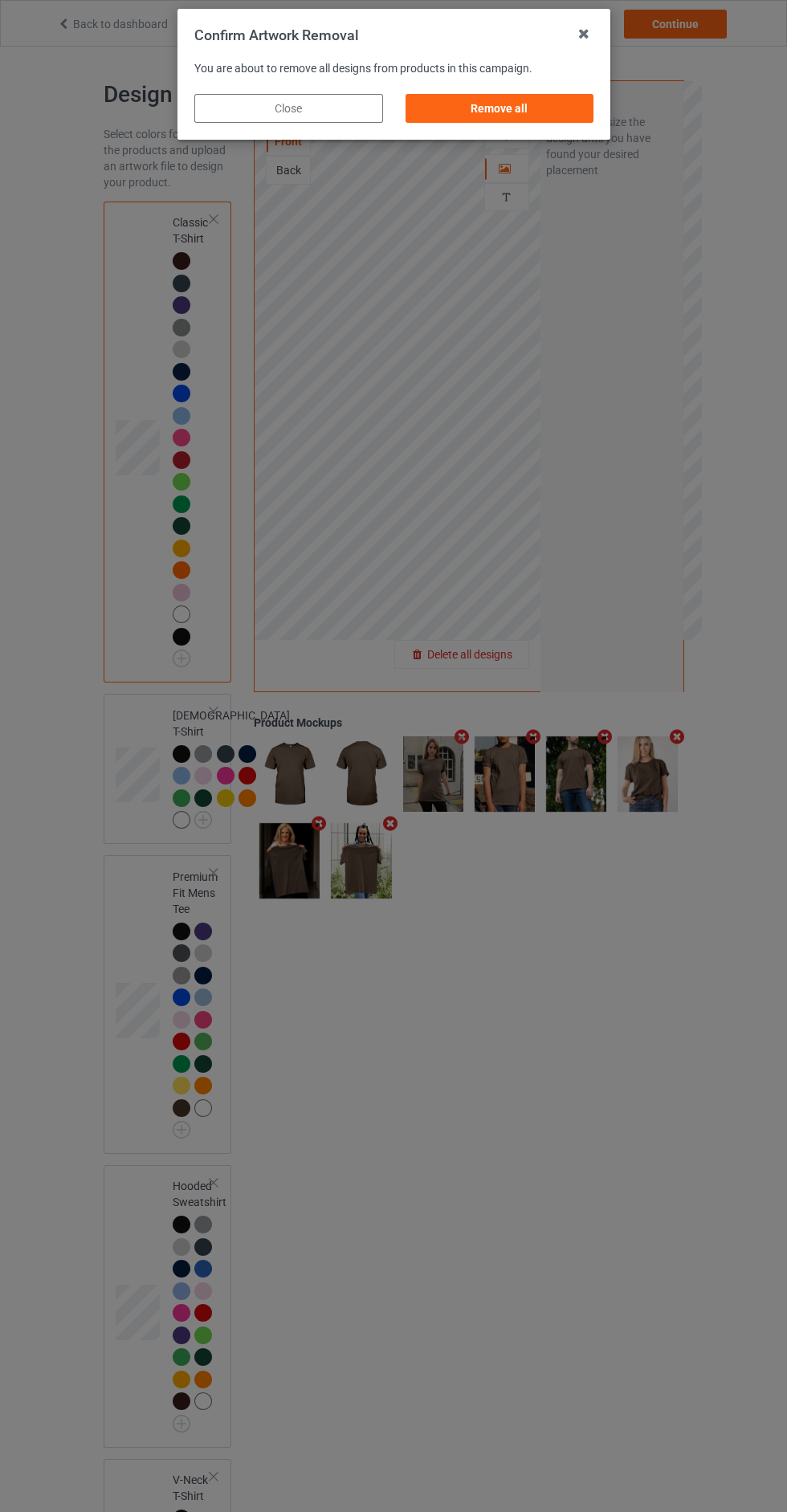
click at [533, 122] on div "Remove all" at bounding box center [499, 109] width 189 height 29
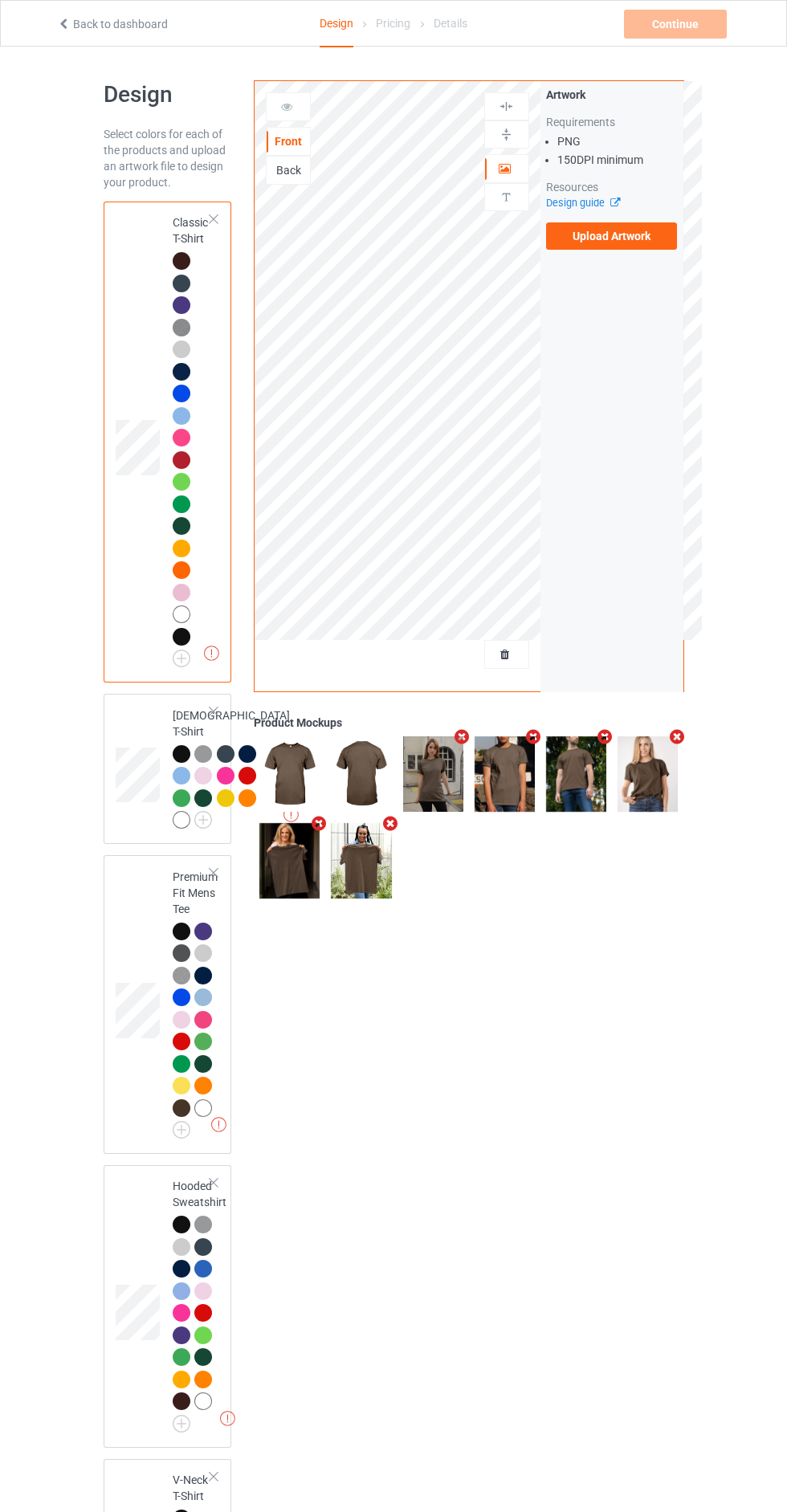
click at [631, 235] on label "Upload Artwork" at bounding box center [611, 236] width 131 height 27
click at [0, 0] on input "Upload Artwork" at bounding box center [0, 0] width 0 height 0
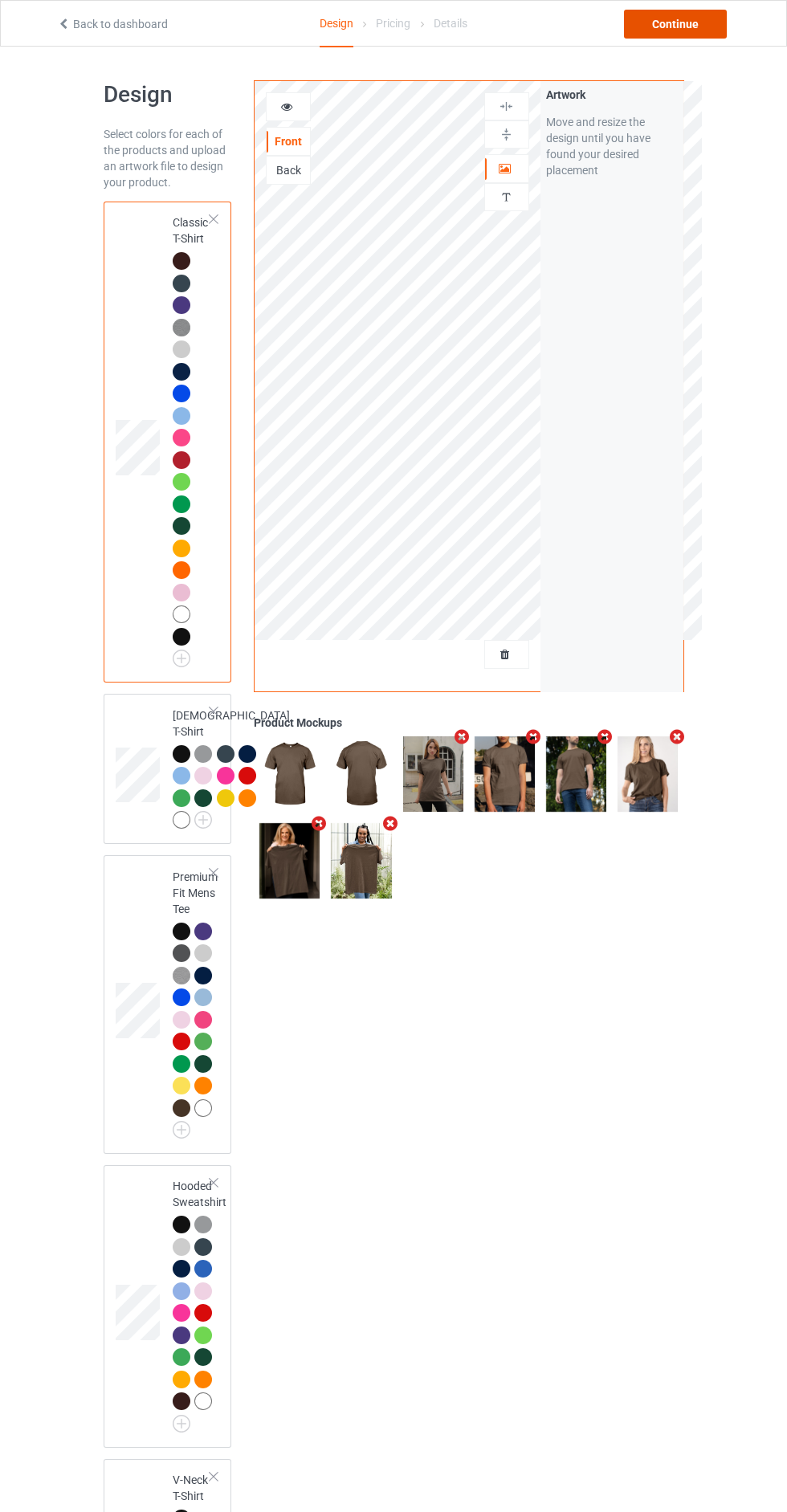
click at [656, 31] on div "Continue" at bounding box center [675, 24] width 102 height 29
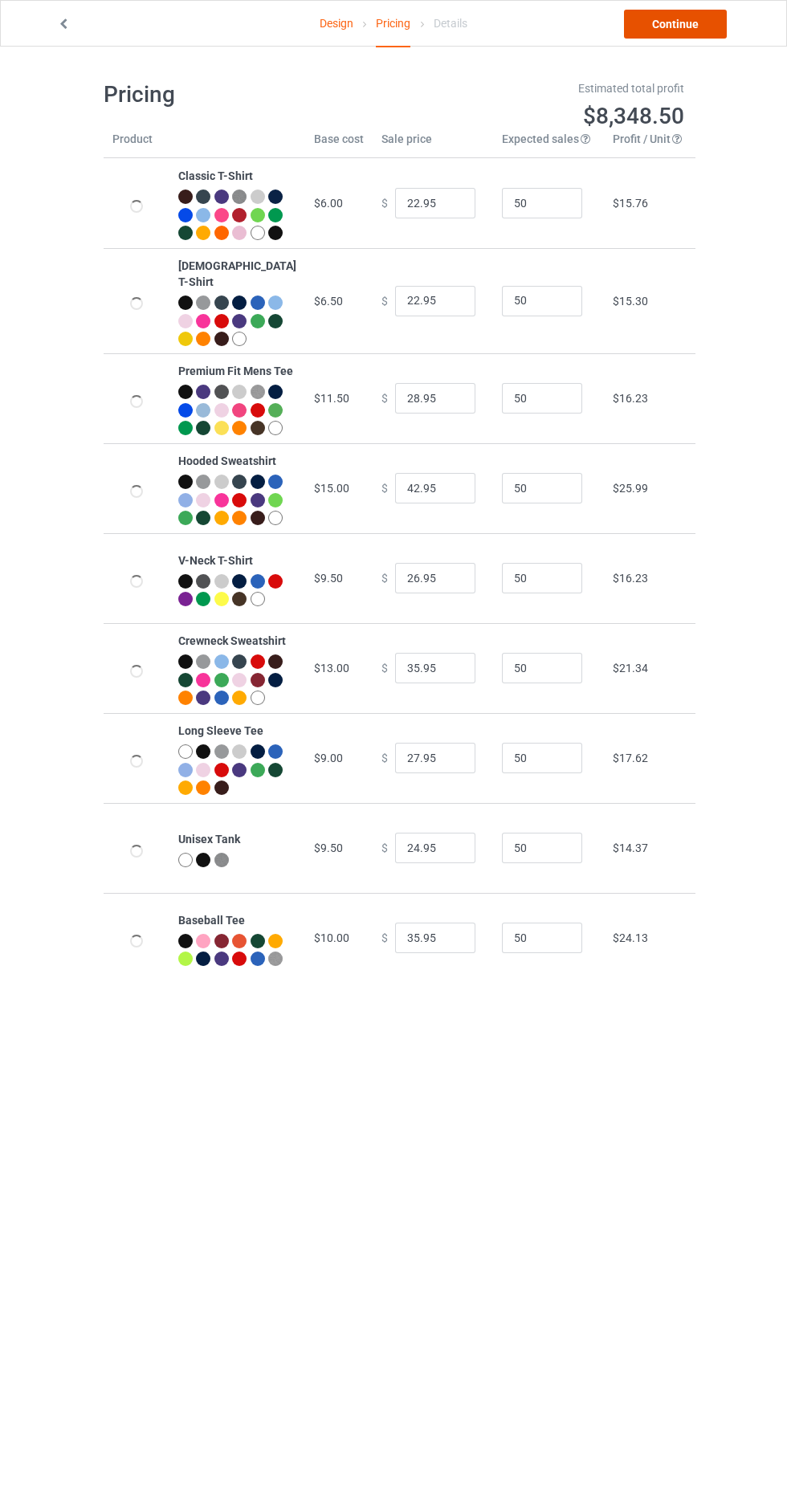
click at [664, 34] on link "Continue" at bounding box center [675, 24] width 102 height 29
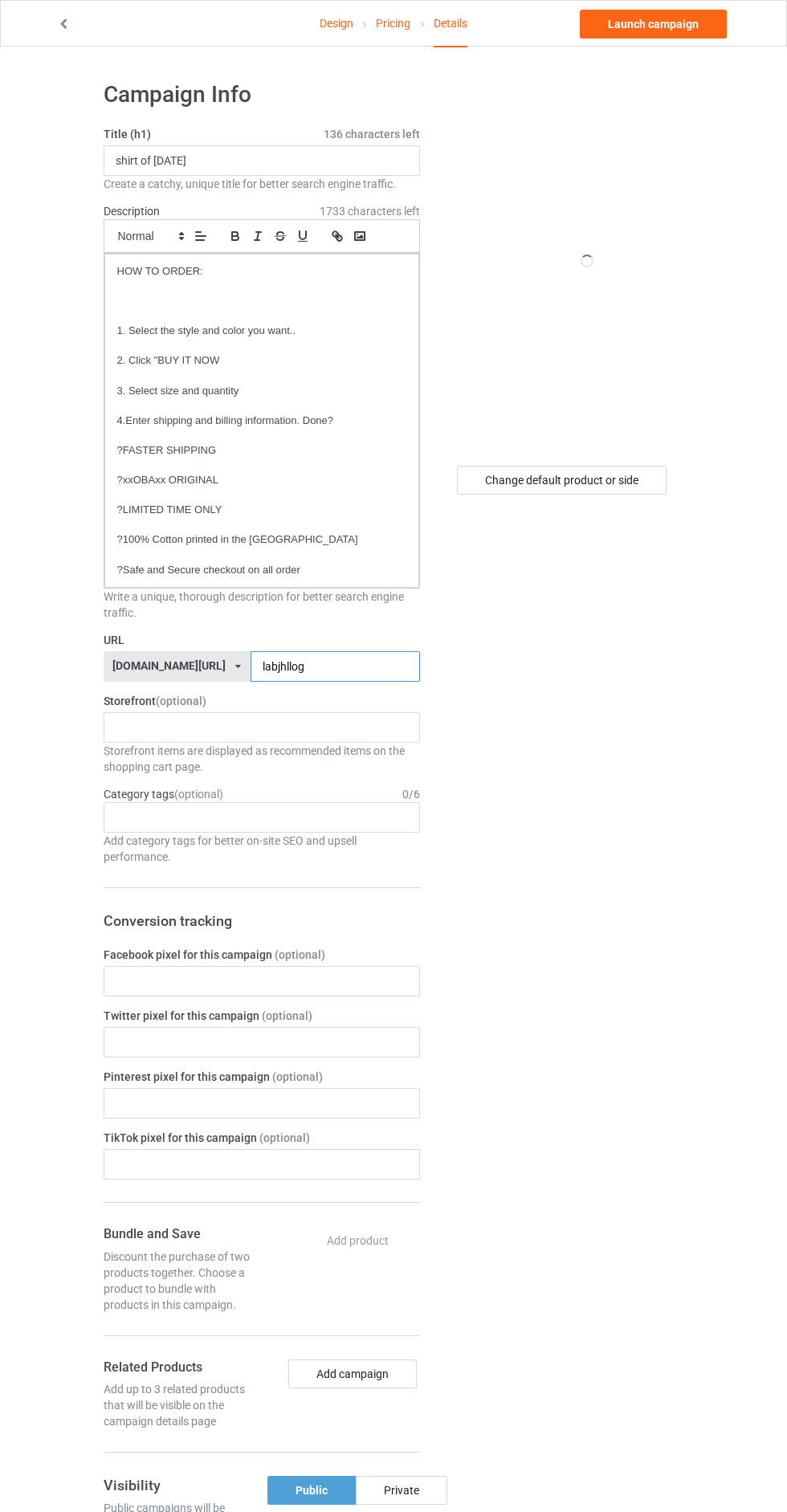
click at [327, 667] on input "labjhllog" at bounding box center [335, 667] width 169 height 31
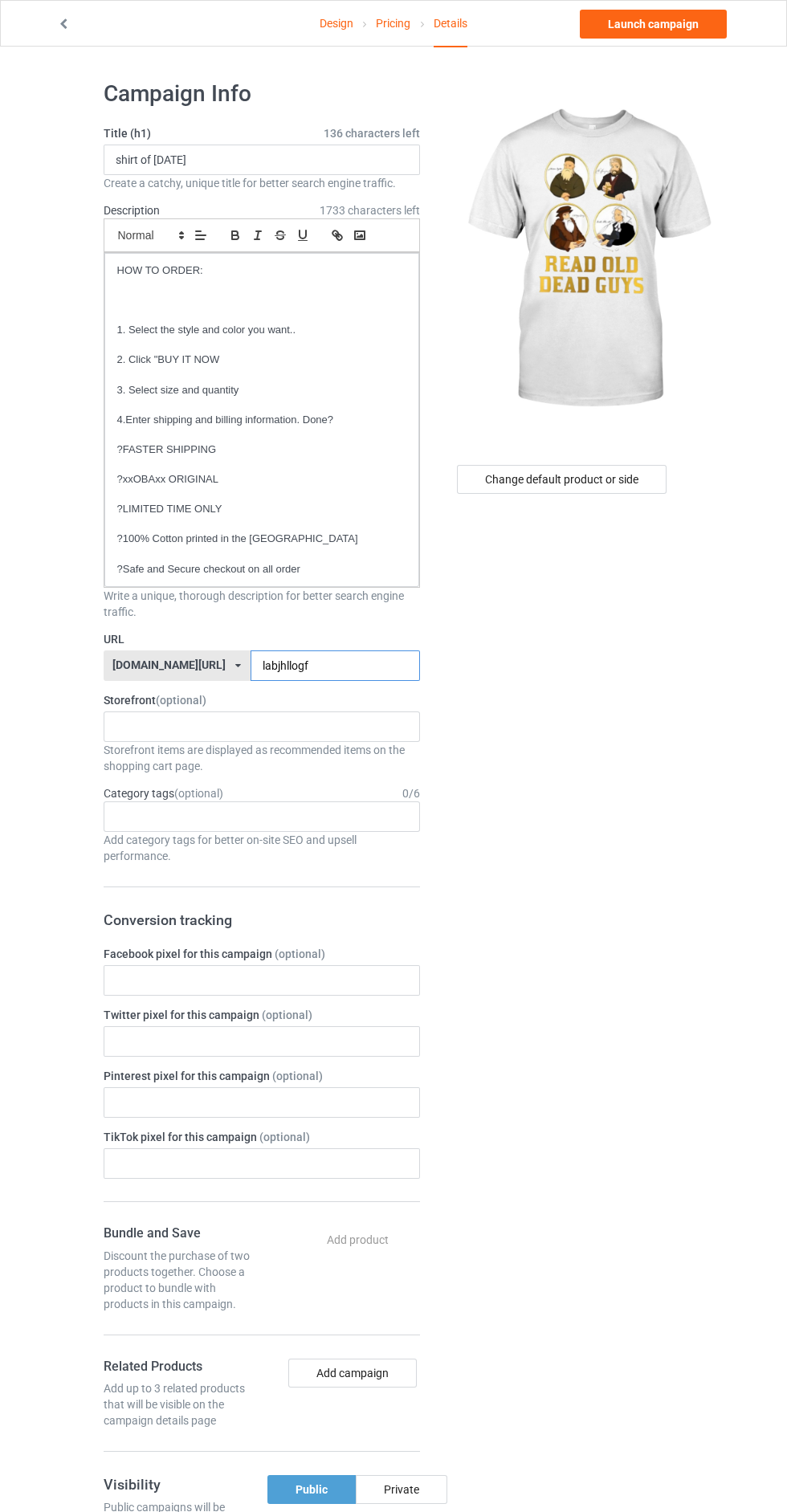
scroll to position [1, 0]
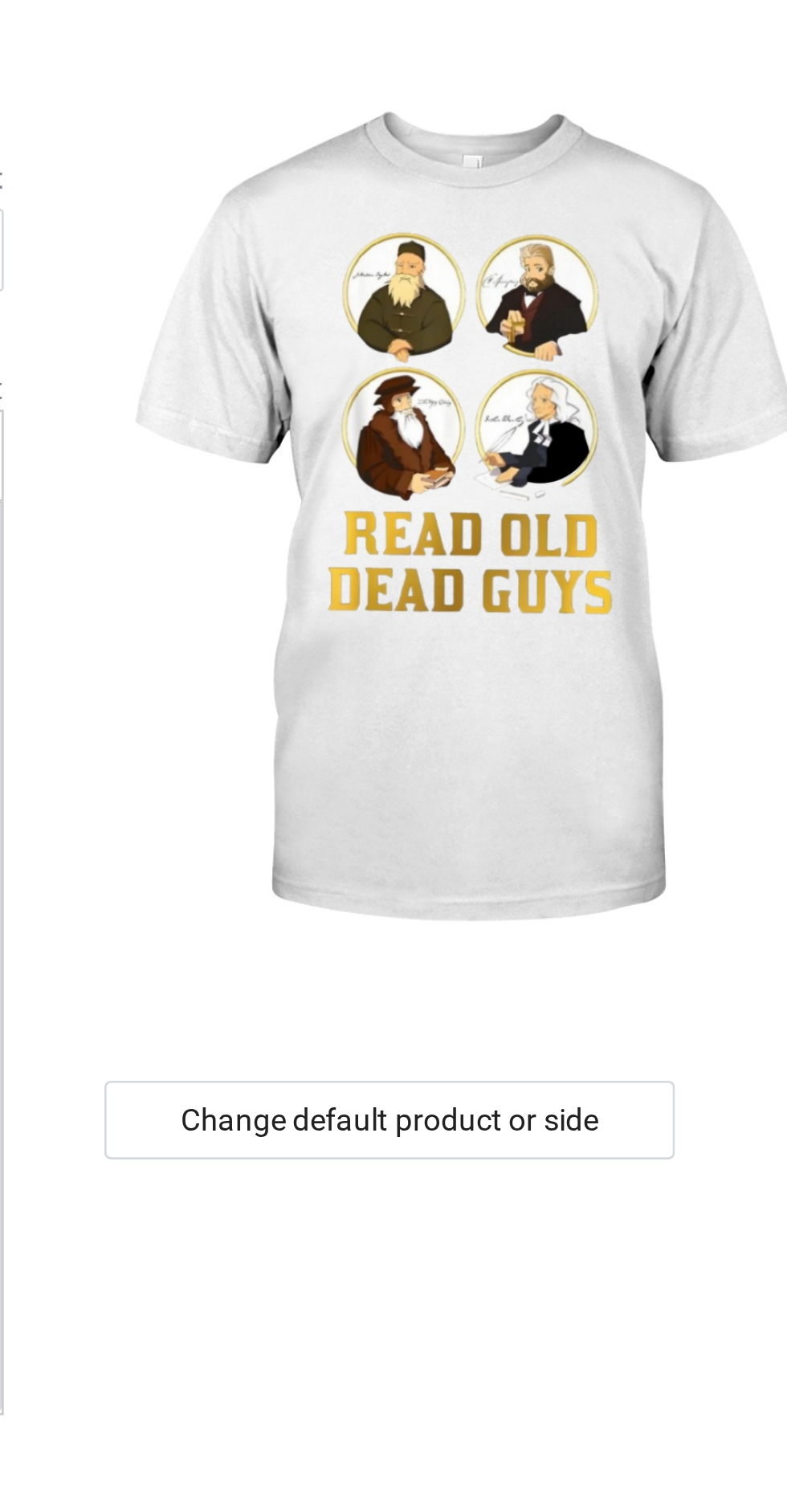
type input "labjhllogf"
click at [551, 487] on div "Change default product or side" at bounding box center [562, 480] width 210 height 29
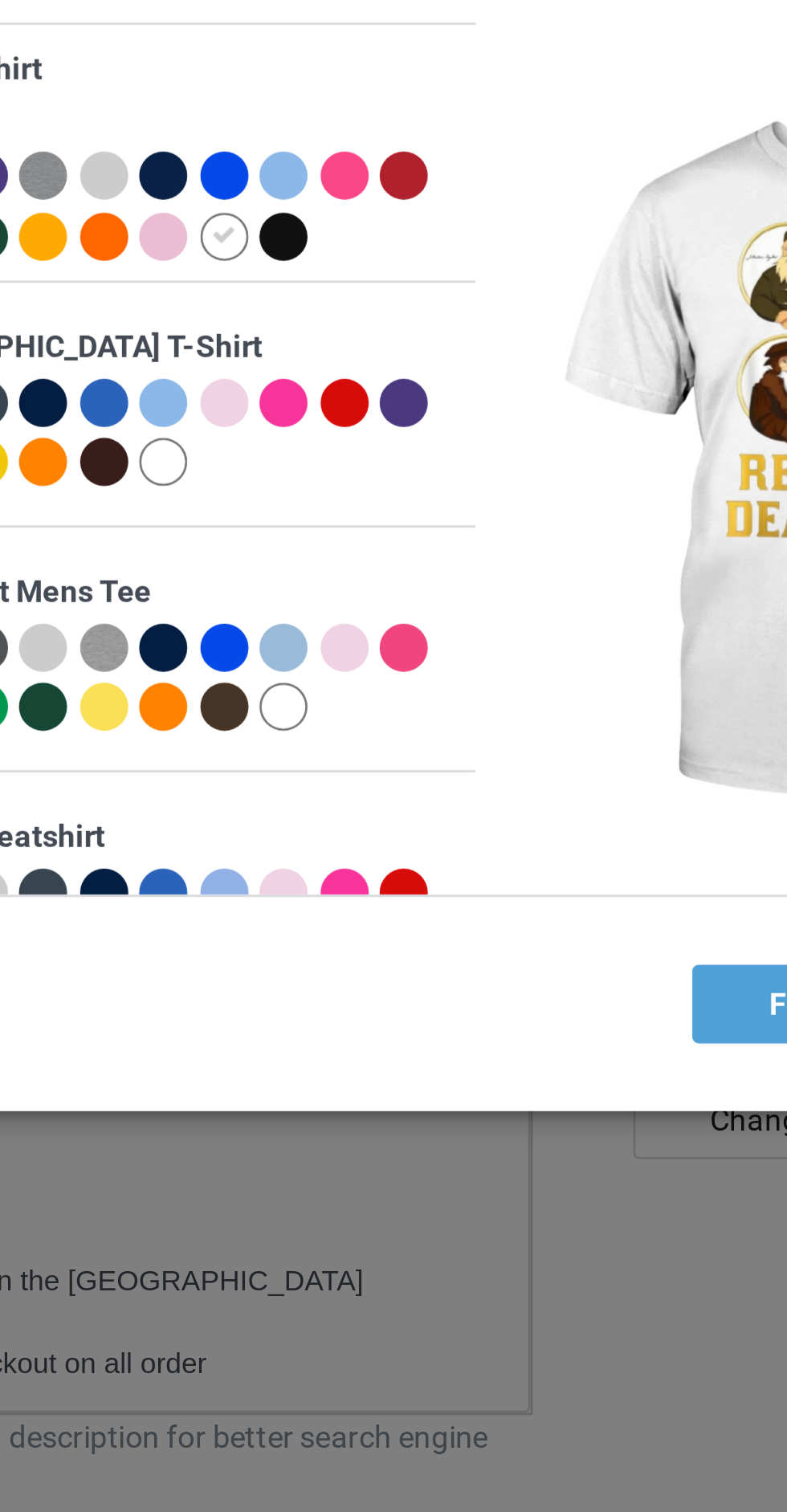
click at [337, 153] on div at bounding box center [331, 157] width 23 height 23
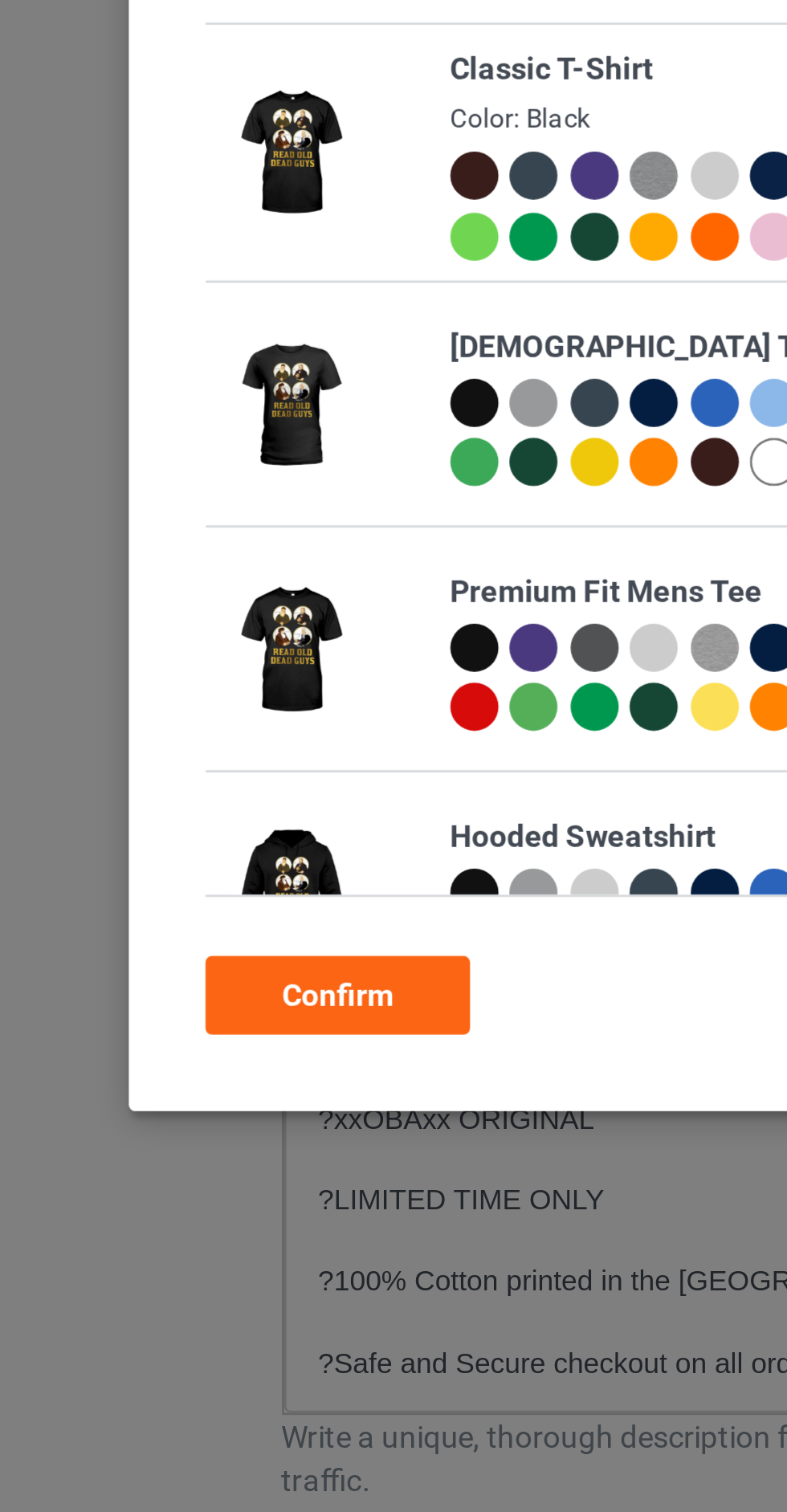
click at [110, 435] on div "Confirm" at bounding box center [124, 434] width 98 height 29
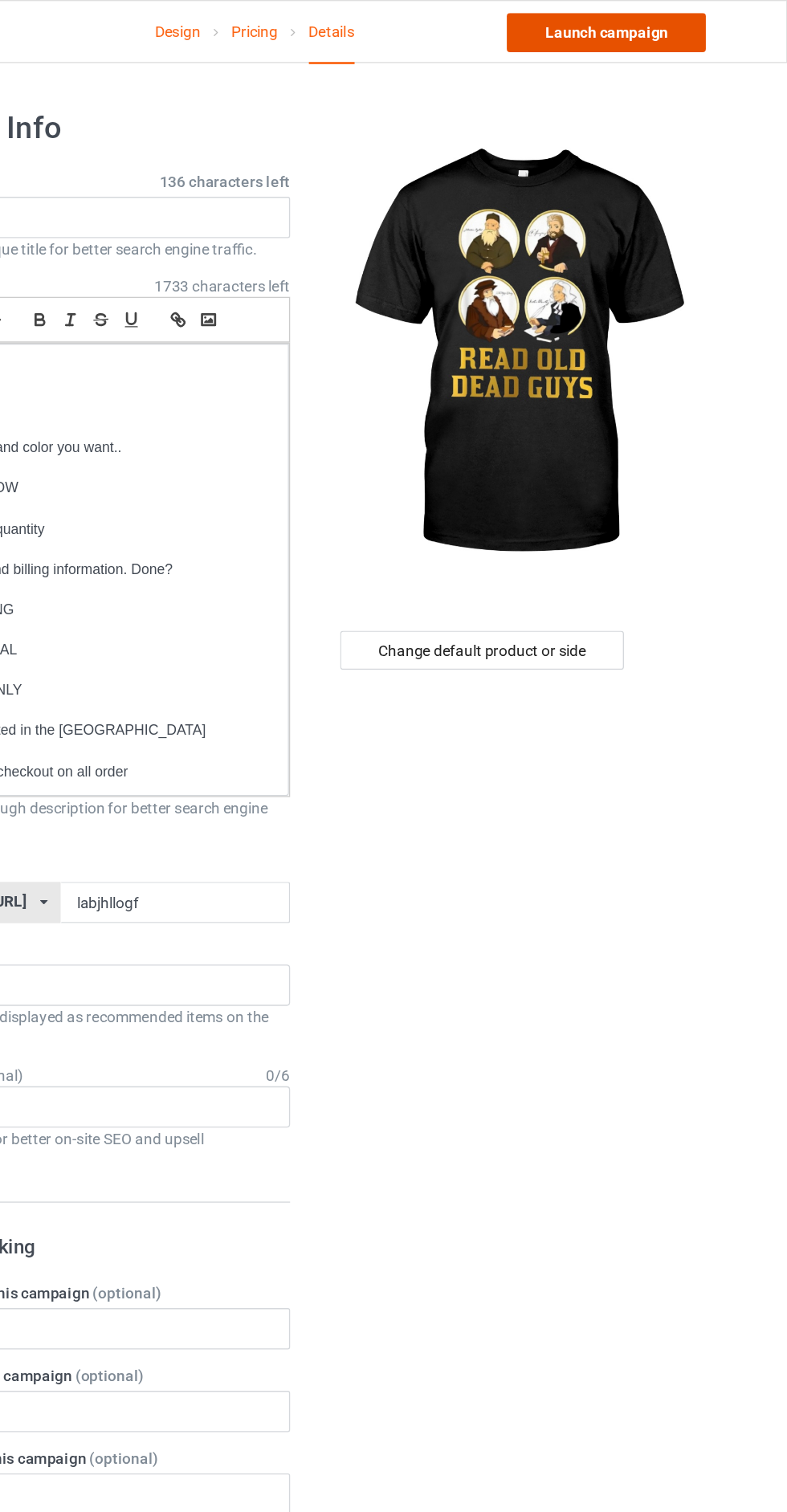
click at [677, 23] on link "Launch campaign" at bounding box center [653, 24] width 147 height 29
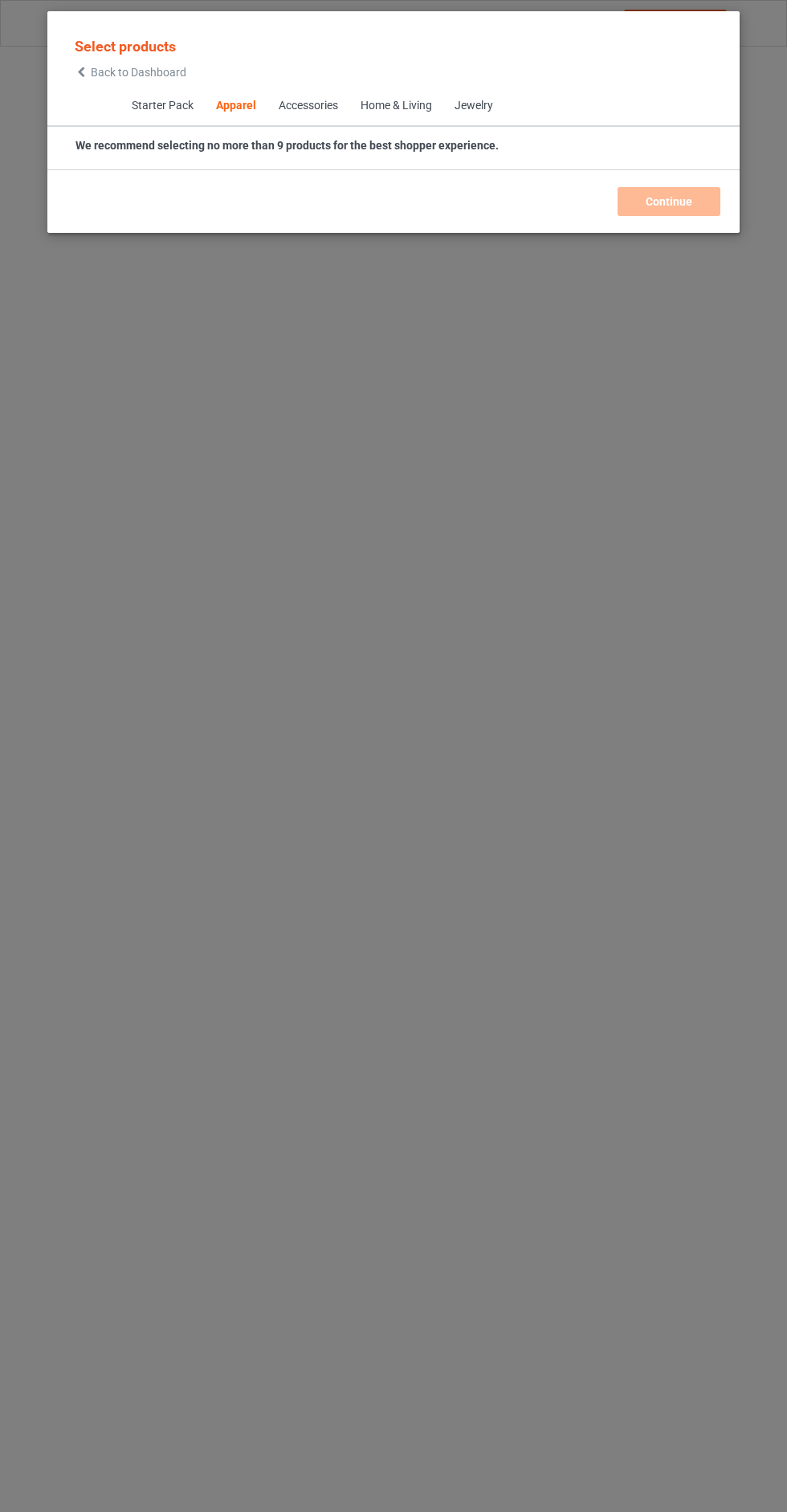
click at [142, 73] on span "Back to Dashboard" at bounding box center [139, 73] width 96 height 13
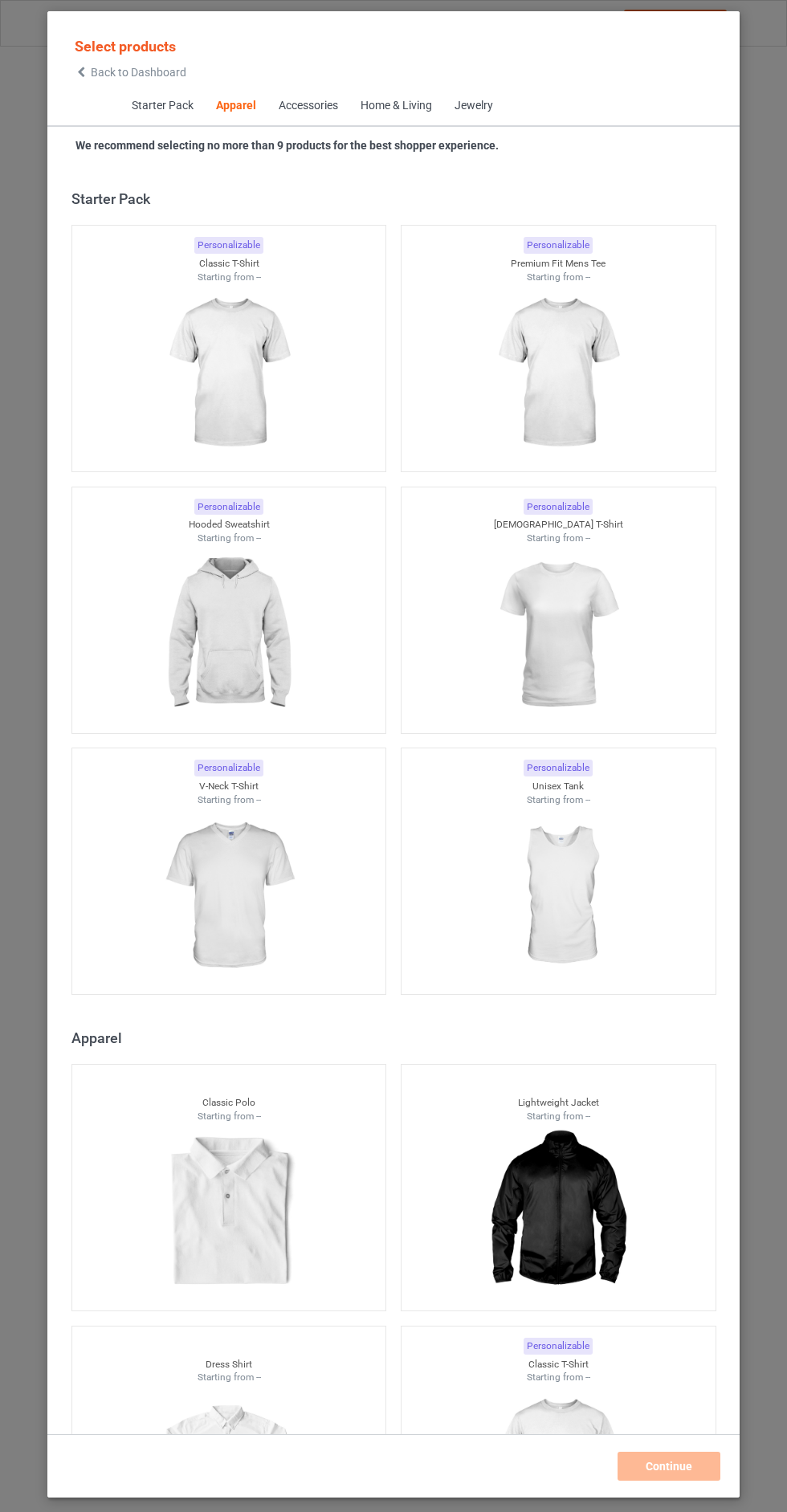
scroll to position [860, 0]
